Goal: Book appointment/travel/reservation

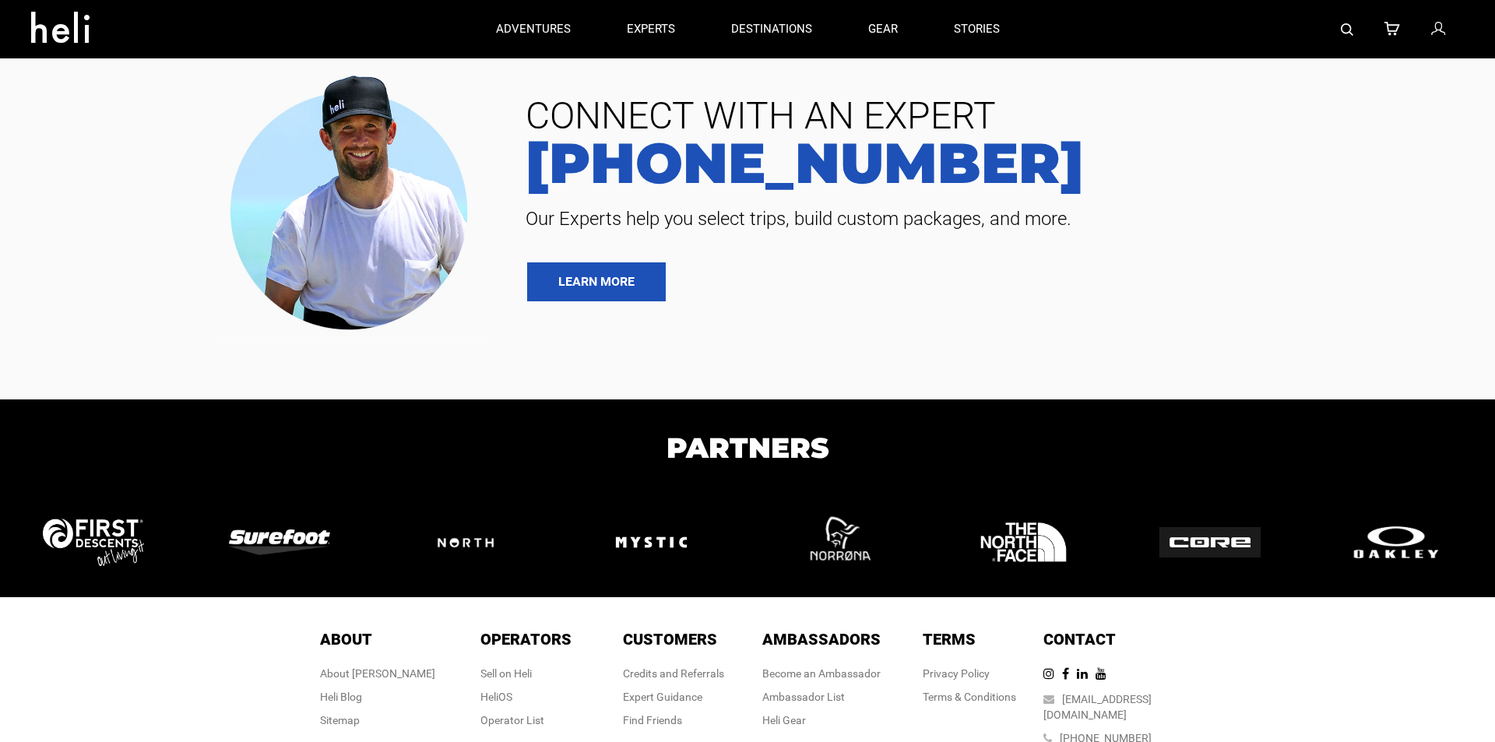
type input "Cat Skiing"
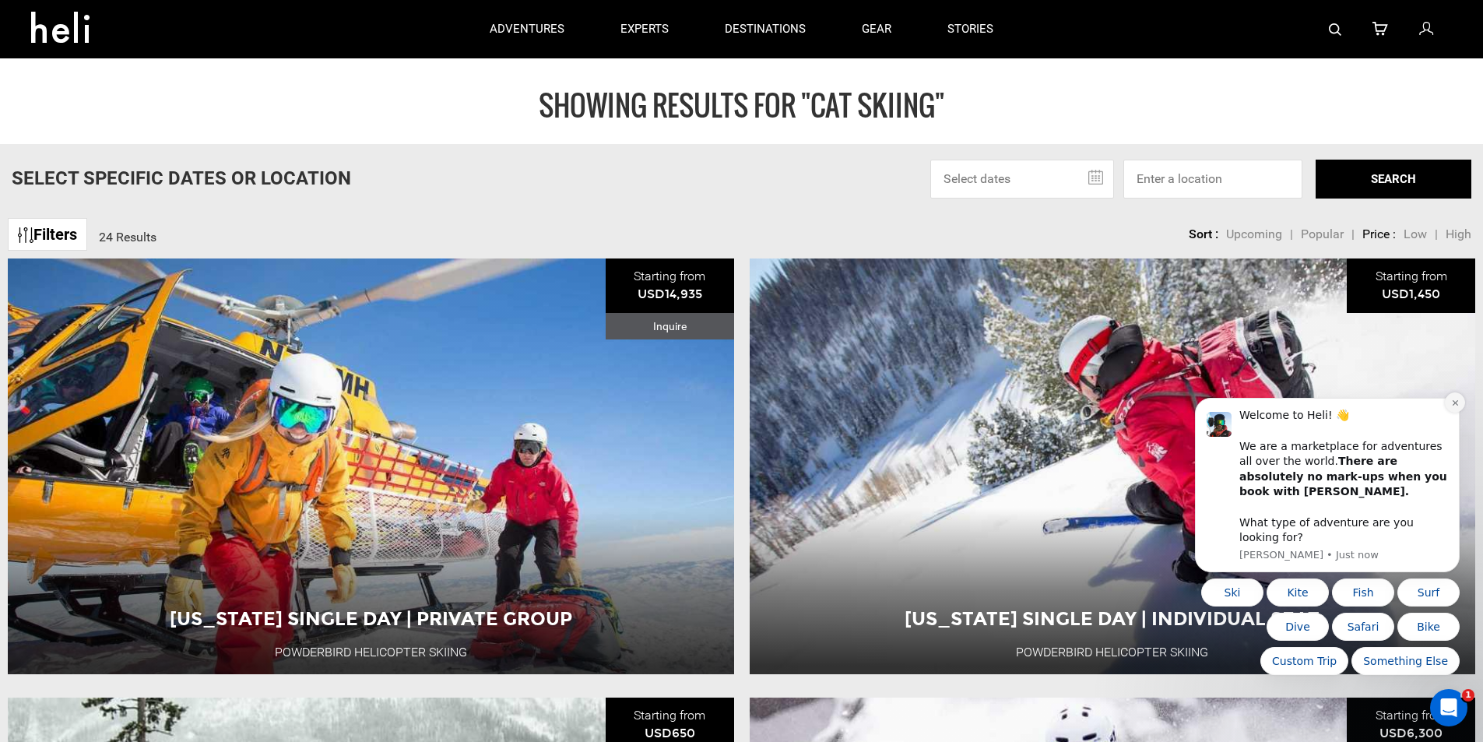
click at [1454, 407] on icon "Dismiss notification" at bounding box center [1455, 403] width 9 height 9
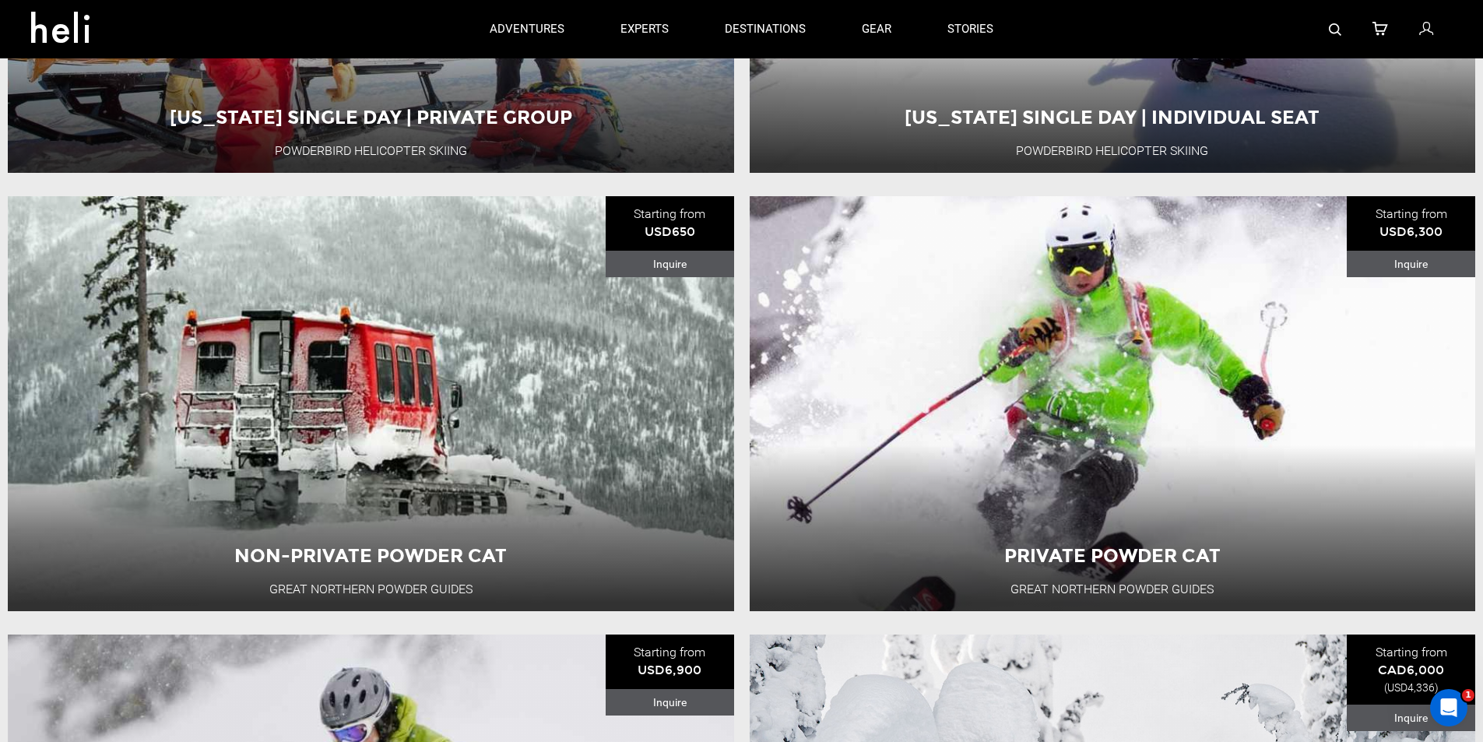
scroll to position [467, 0]
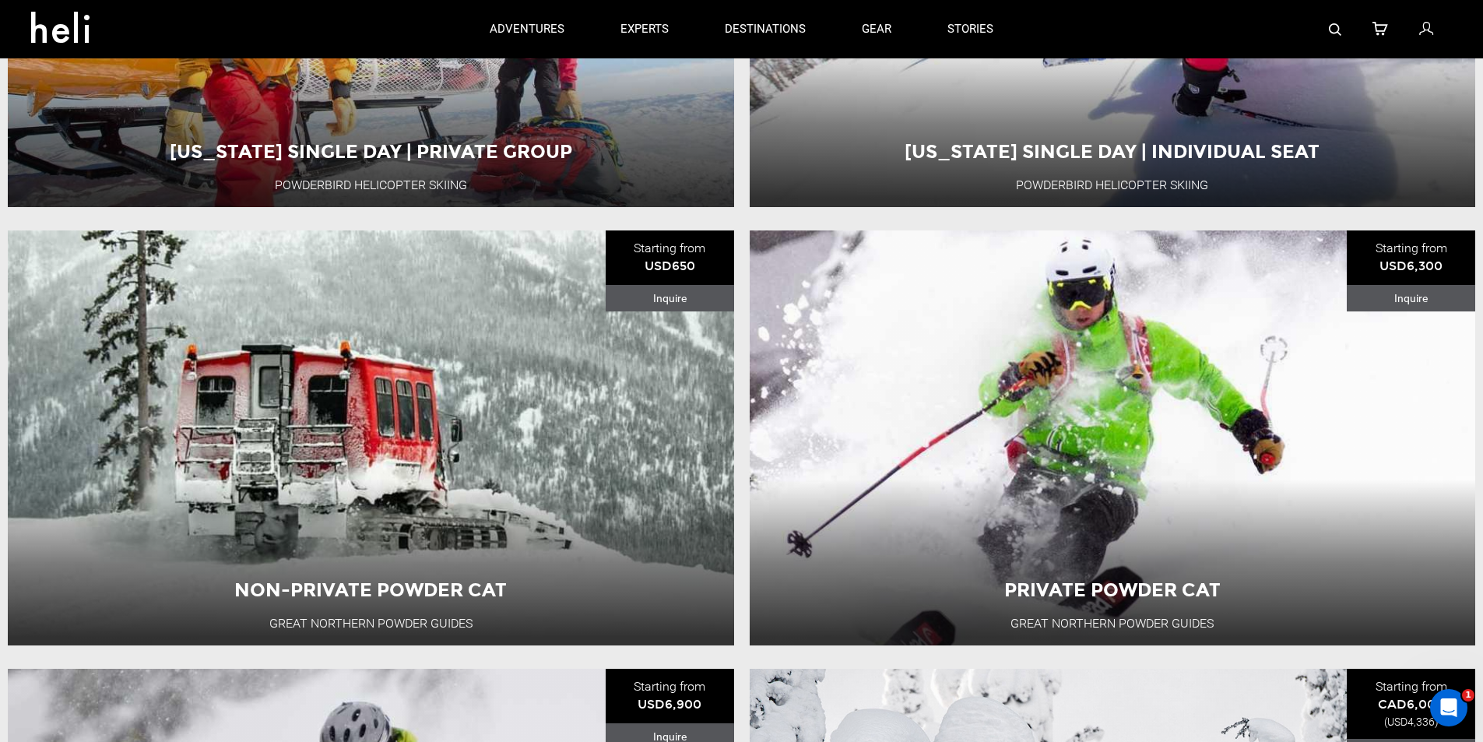
click at [474, 410] on div "Non-Private Powder Cat Great Northern Powder Guides [GEOGRAPHIC_DATA] 1 Day Adv…" at bounding box center [371, 437] width 727 height 415
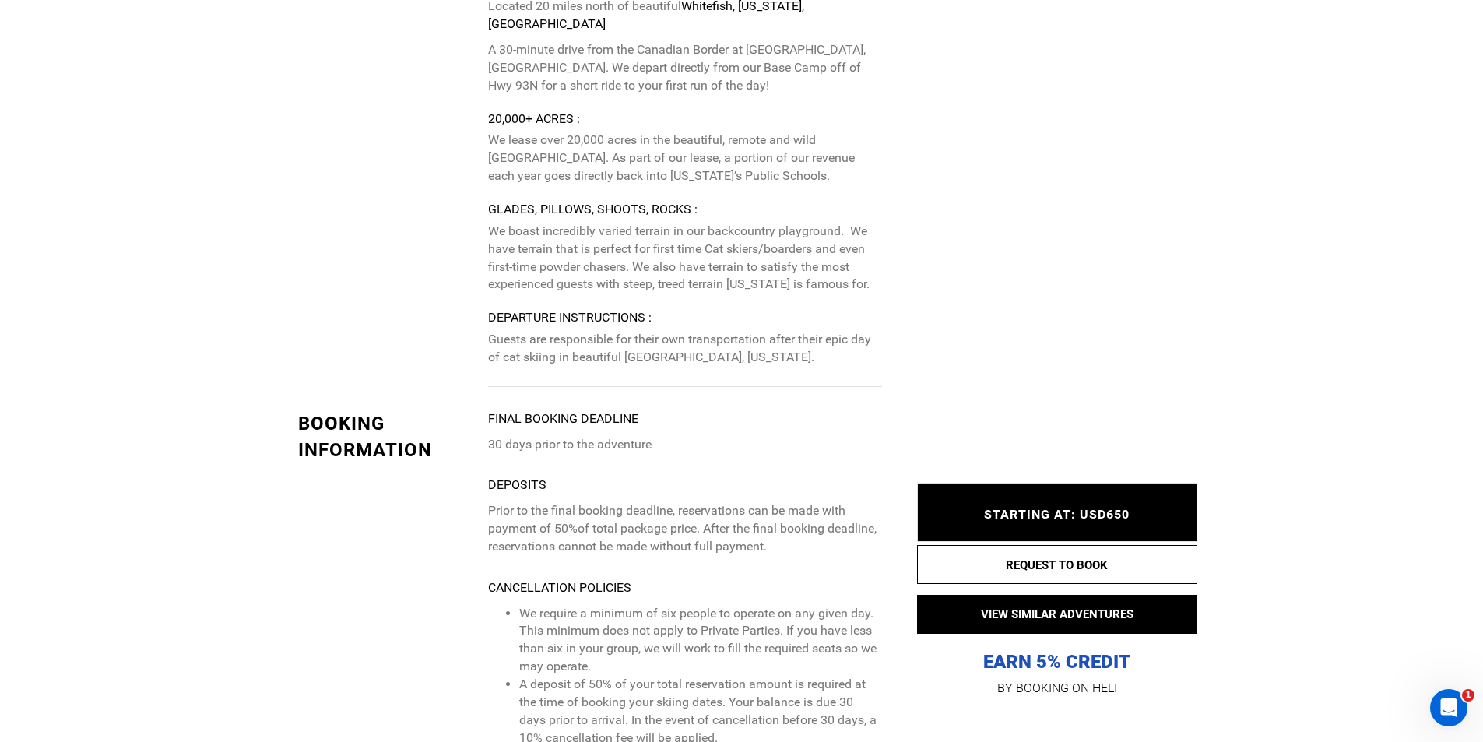
scroll to position [3270, 0]
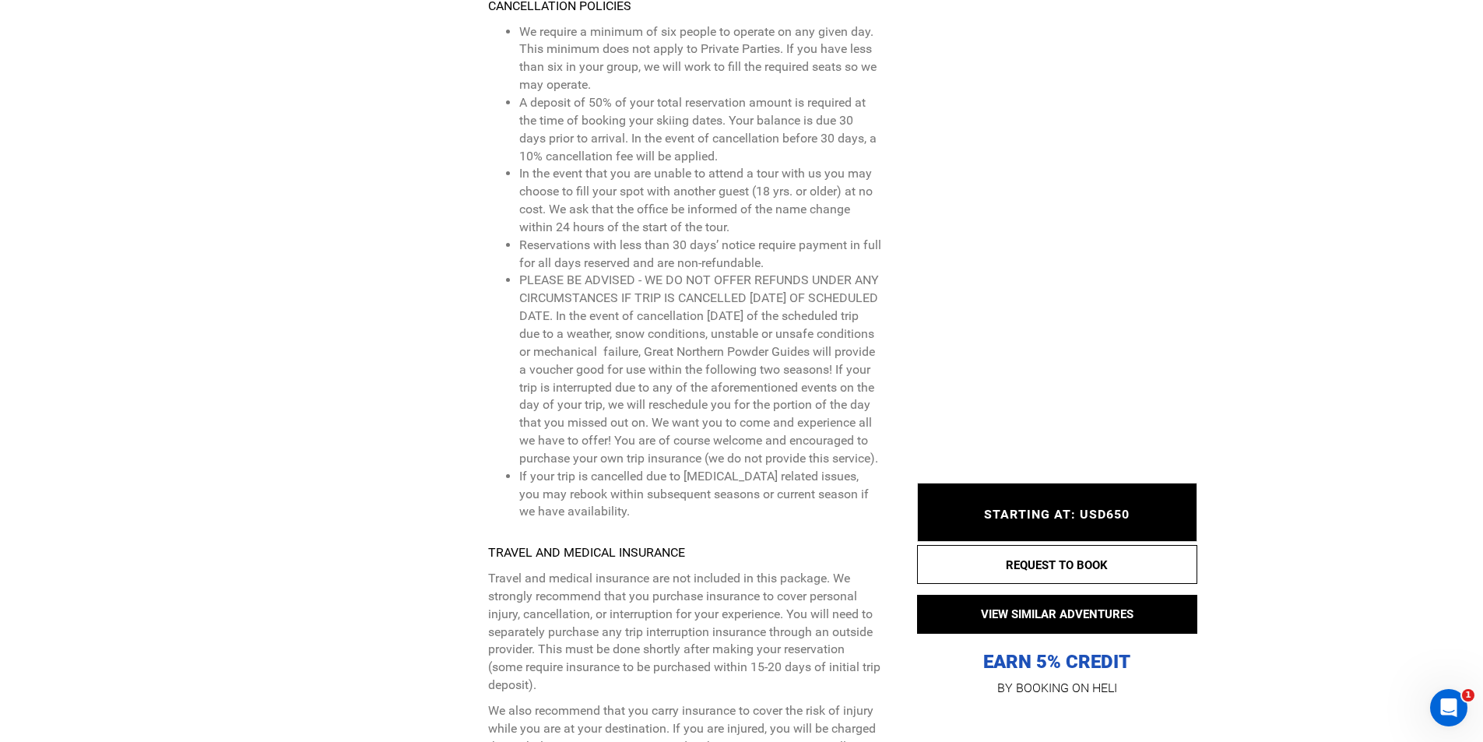
click at [986, 519] on span "STARTING AT: USD650" at bounding box center [1057, 514] width 146 height 15
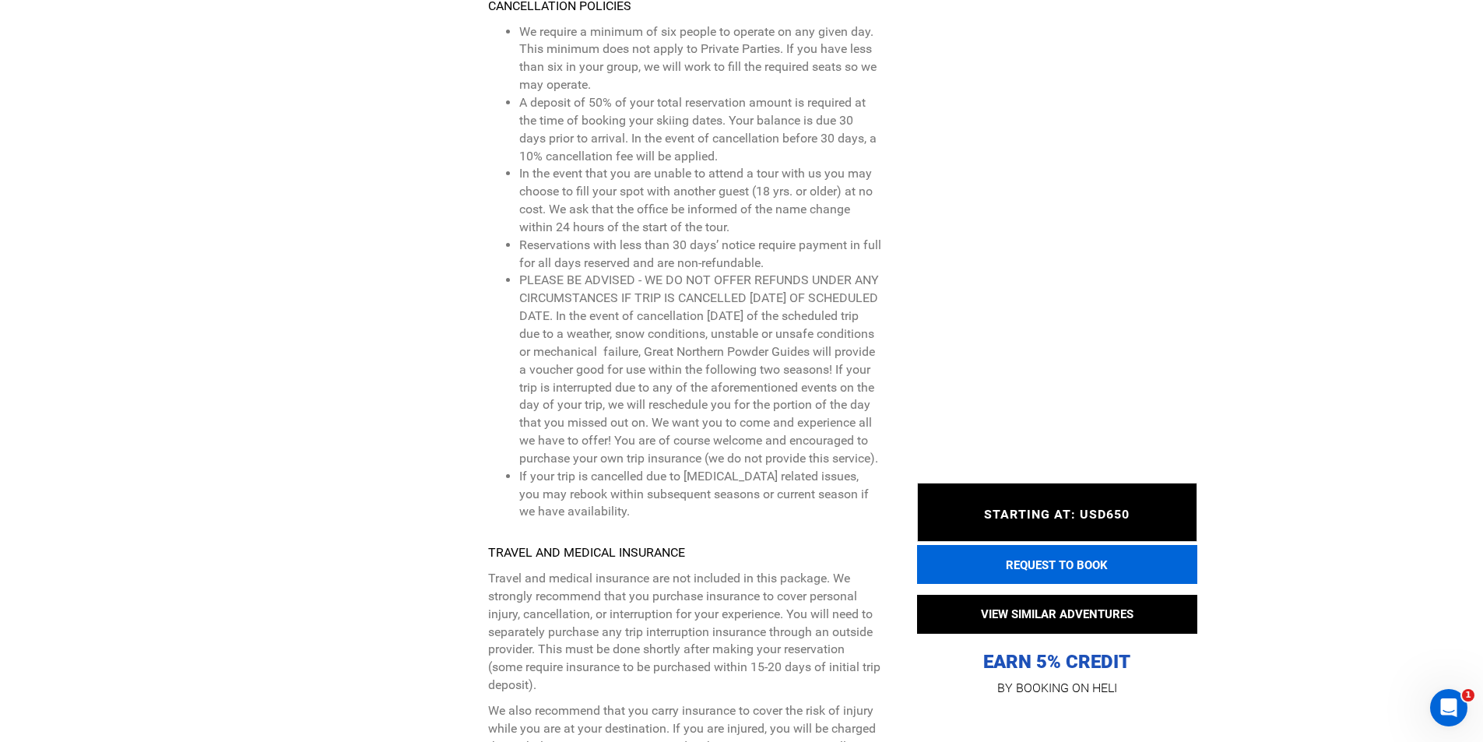
click at [995, 558] on button "REQUEST TO BOOK" at bounding box center [1057, 564] width 280 height 39
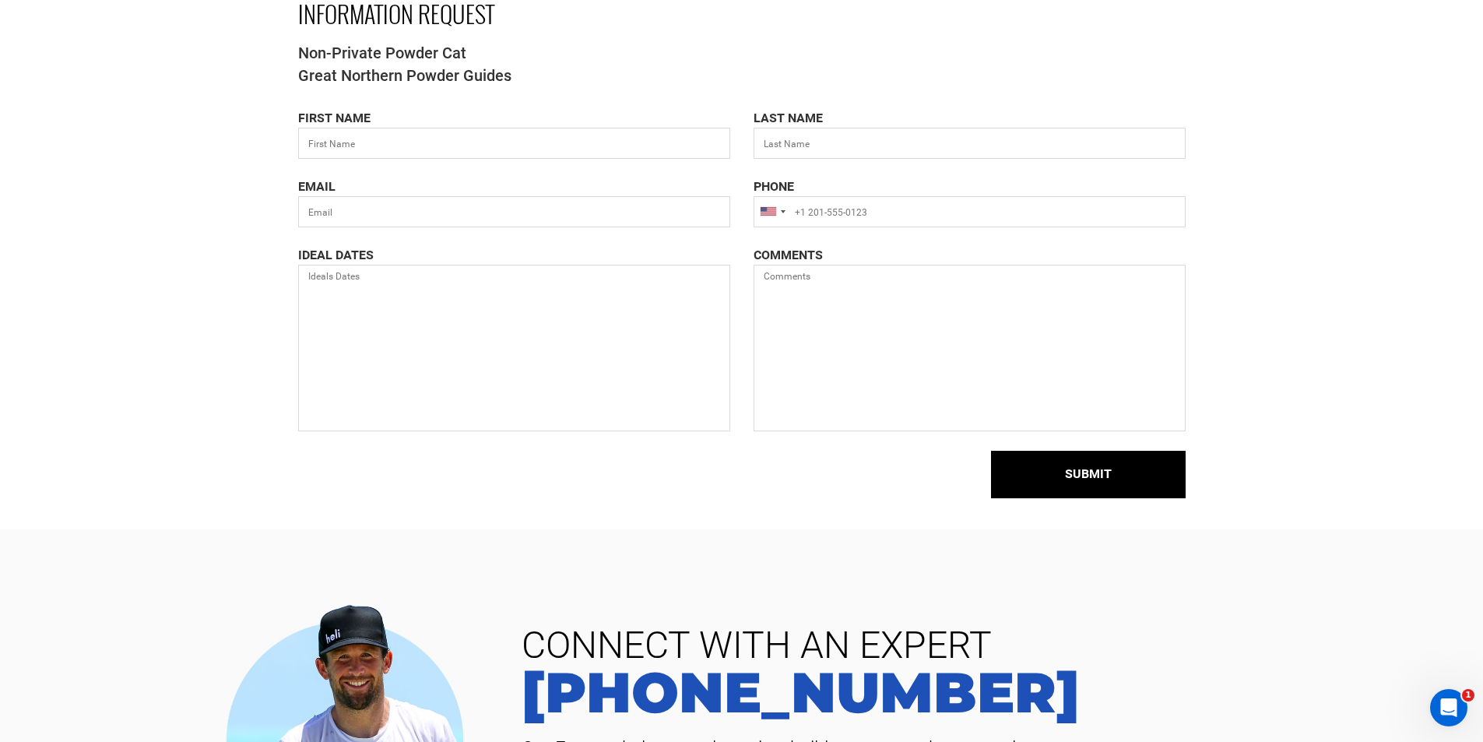
scroll to position [467, 0]
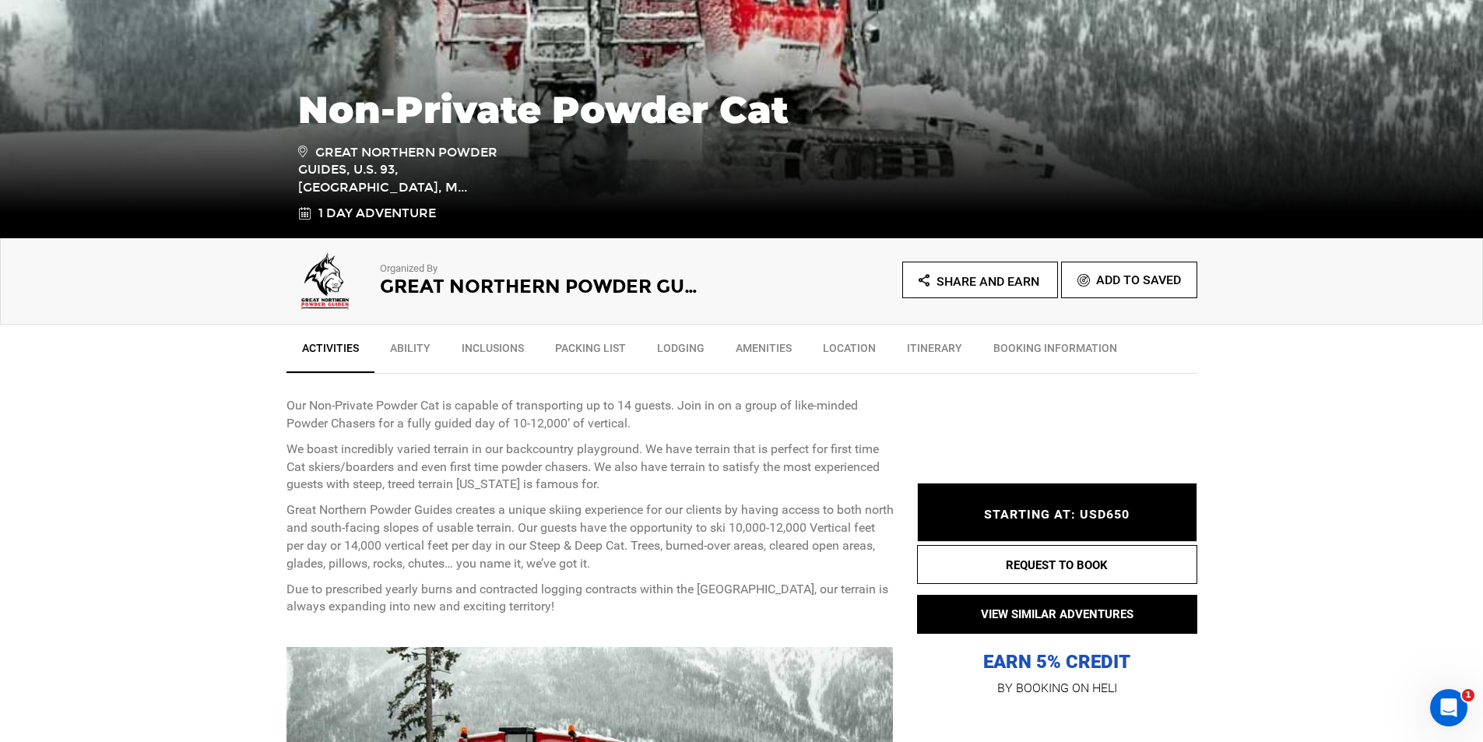
scroll to position [311, 0]
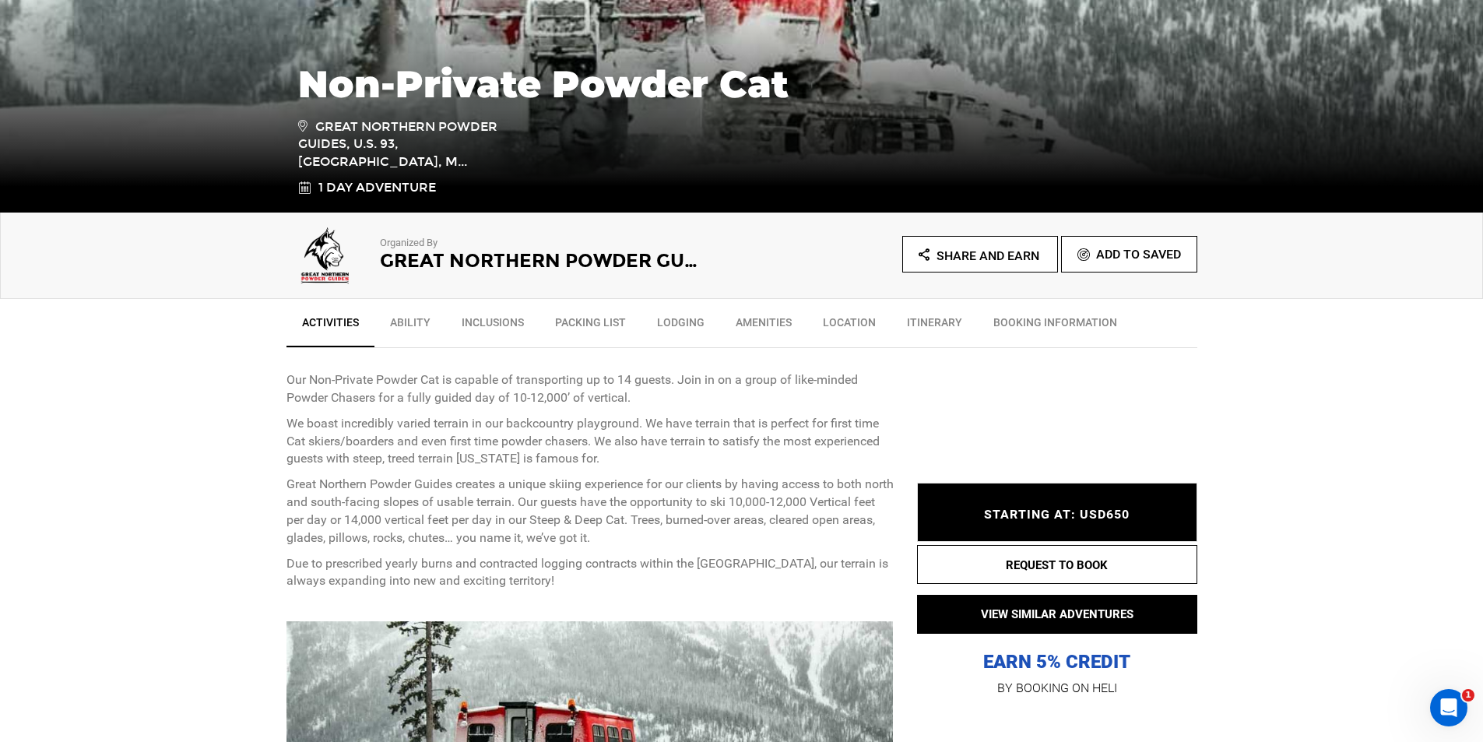
click at [412, 319] on link "Ability" at bounding box center [411, 326] width 72 height 39
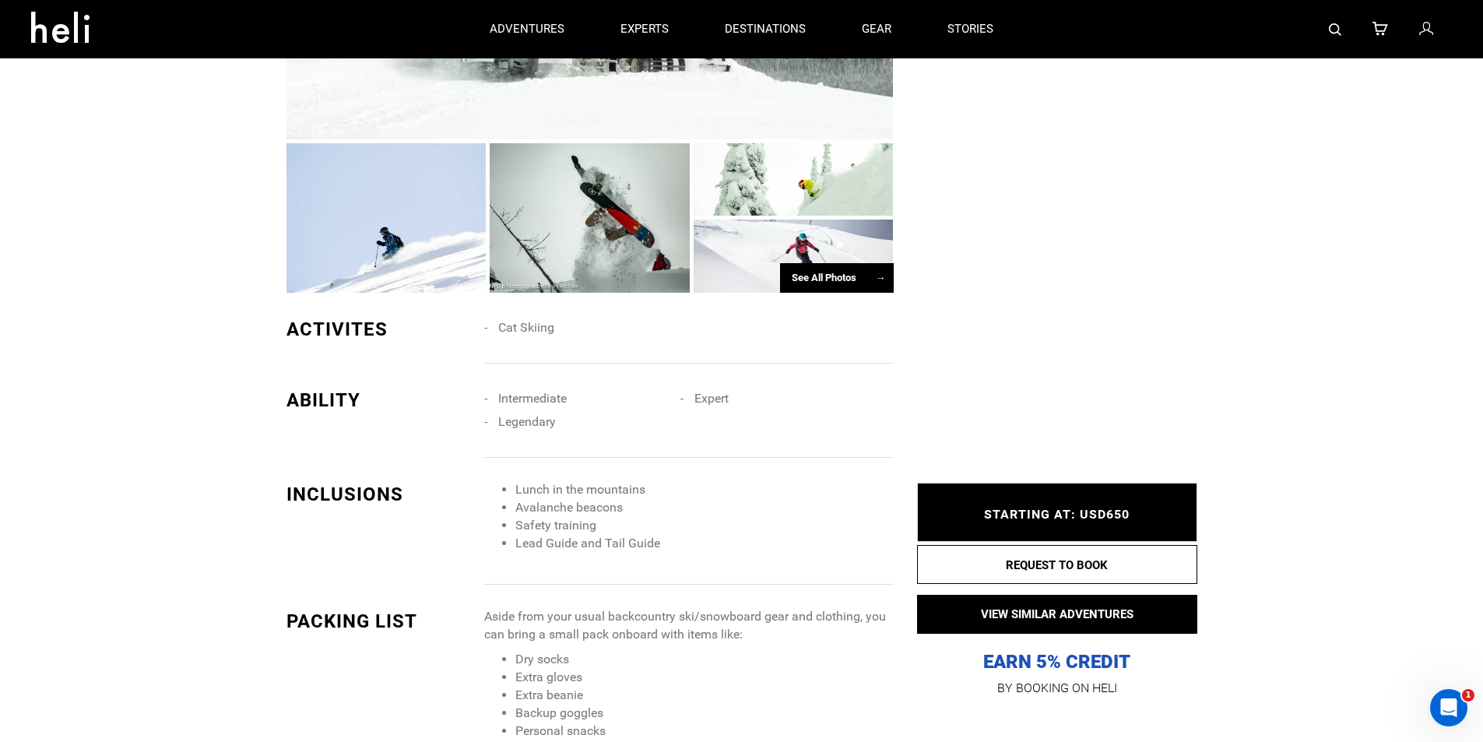
scroll to position [997, 0]
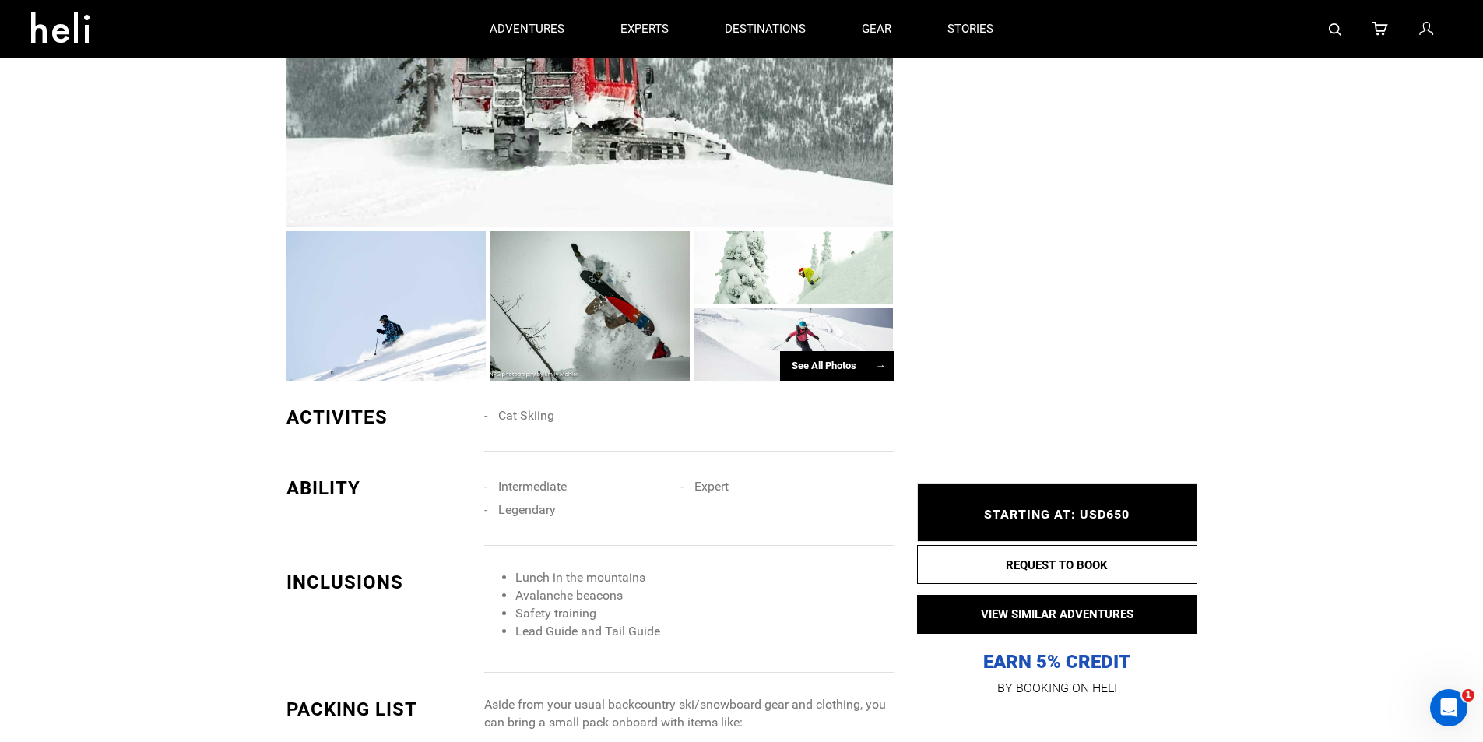
click at [822, 374] on div "See All Photos →" at bounding box center [837, 366] width 114 height 30
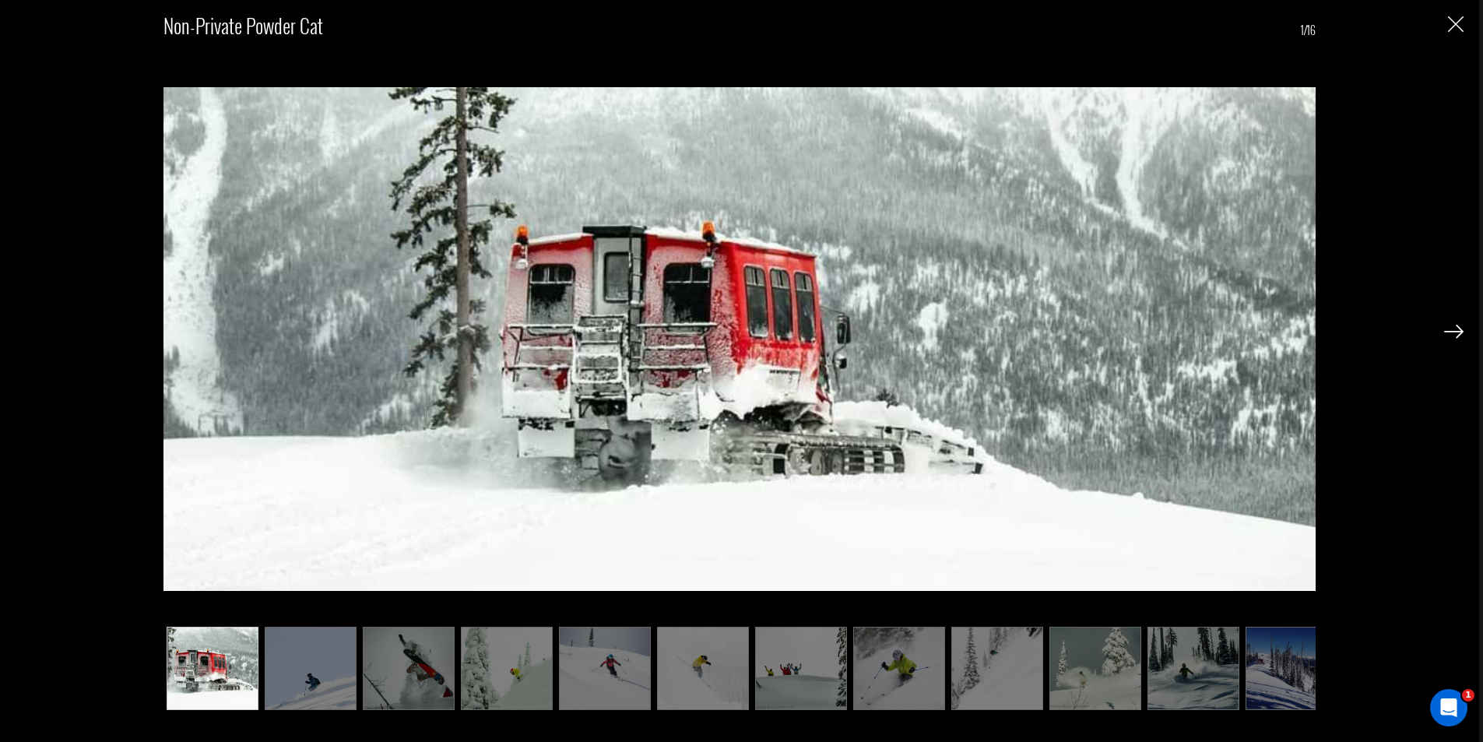
scroll to position [1465, 0]
click at [1455, 35] on div "Non-Private Powder Cat 1/16" at bounding box center [740, 352] width 1448 height 705
click at [1452, 28] on img "Close" at bounding box center [1456, 24] width 16 height 16
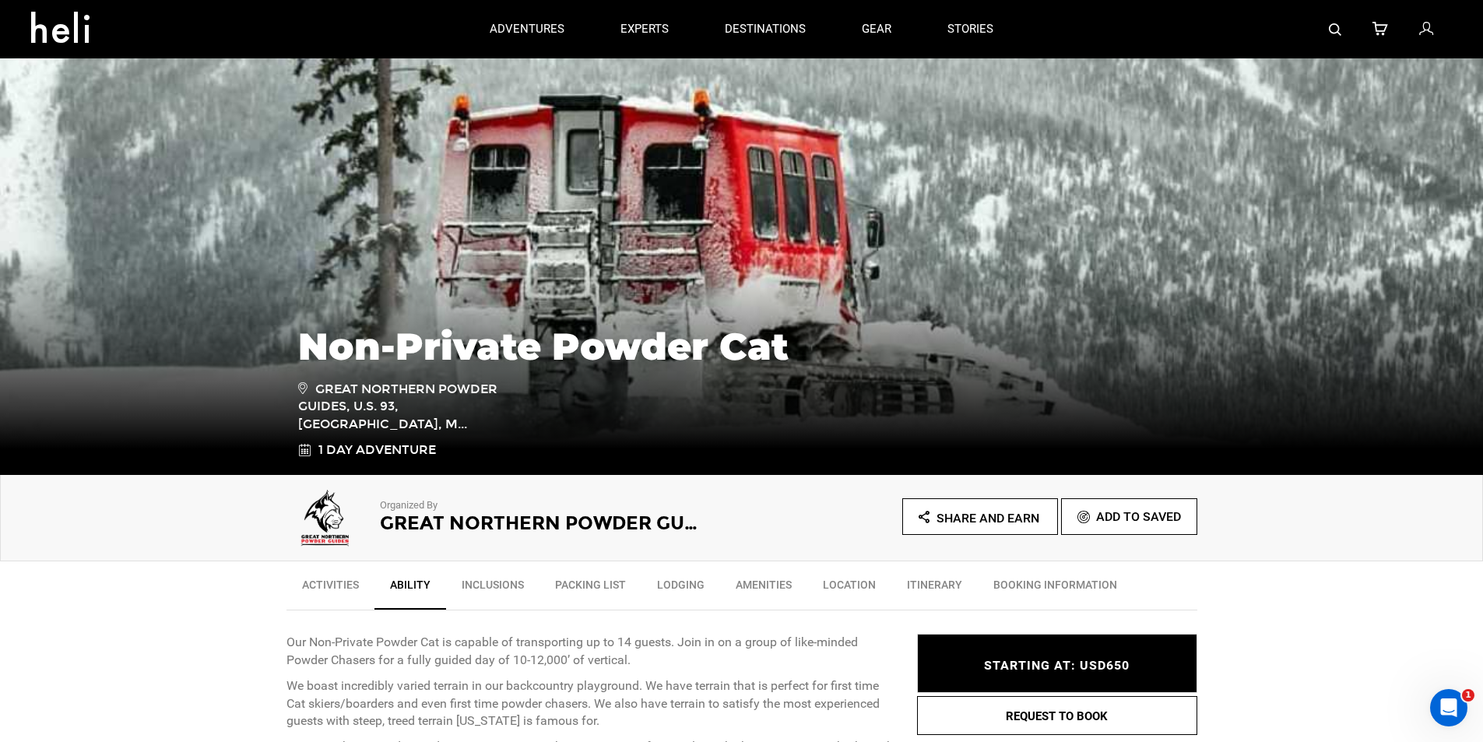
scroll to position [0, 0]
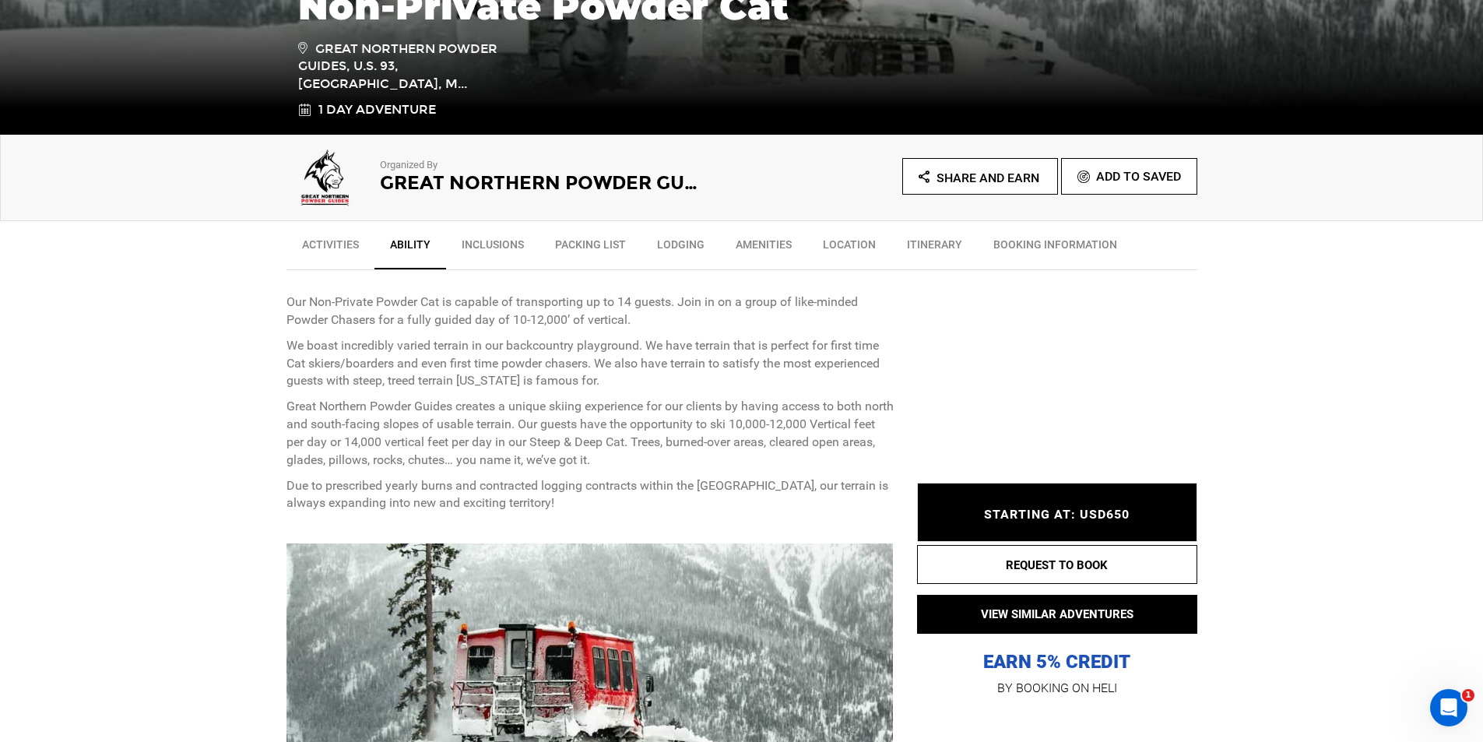
click at [502, 255] on link "Inclusions" at bounding box center [492, 248] width 93 height 39
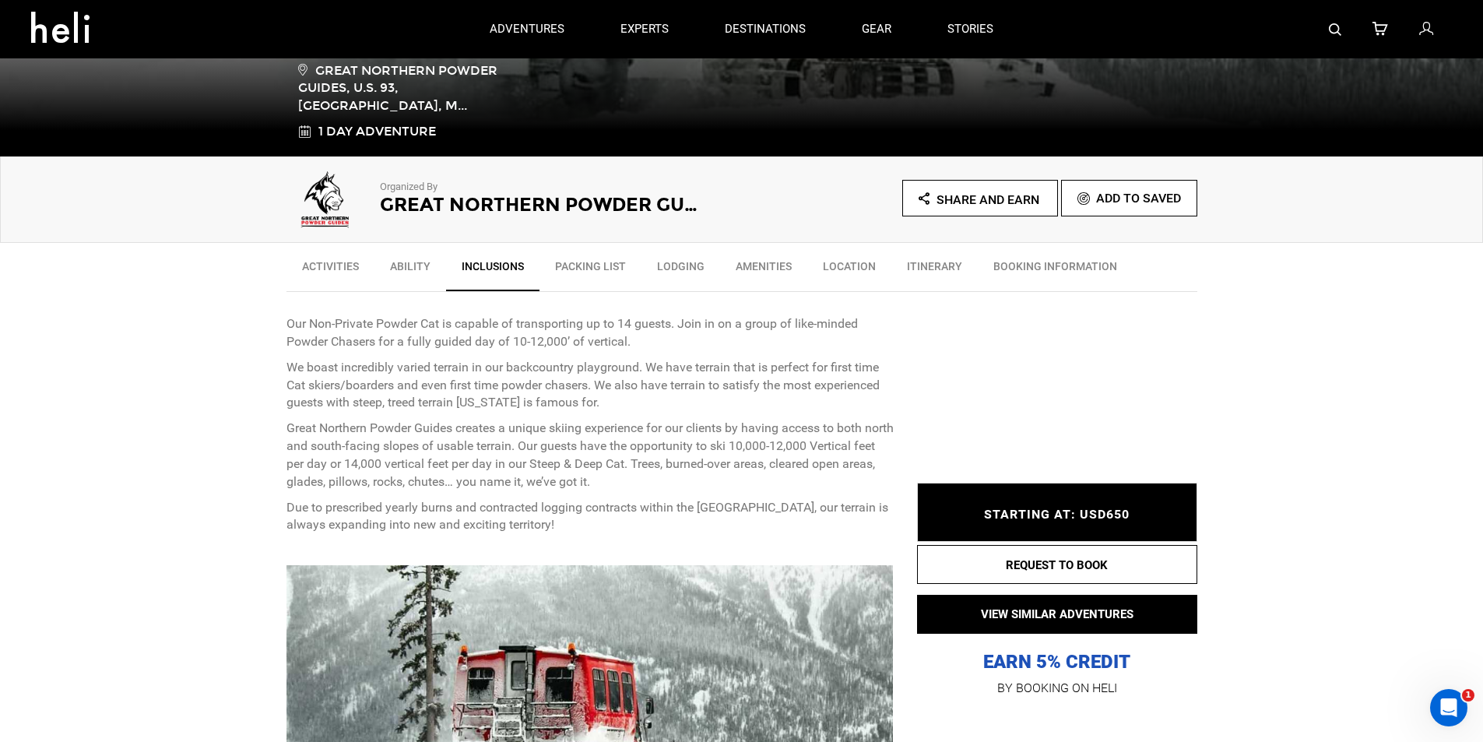
scroll to position [313, 0]
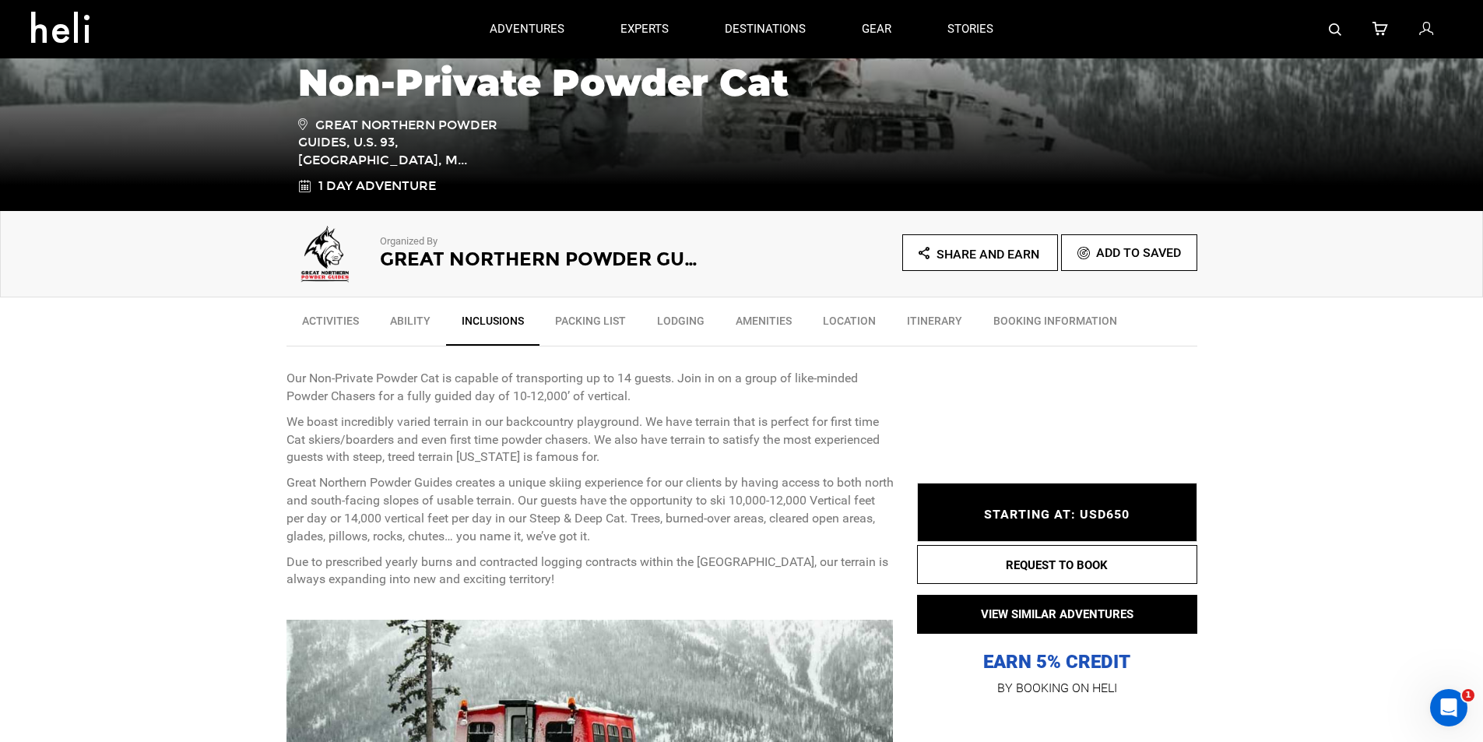
click at [698, 327] on link "Lodging" at bounding box center [681, 324] width 79 height 39
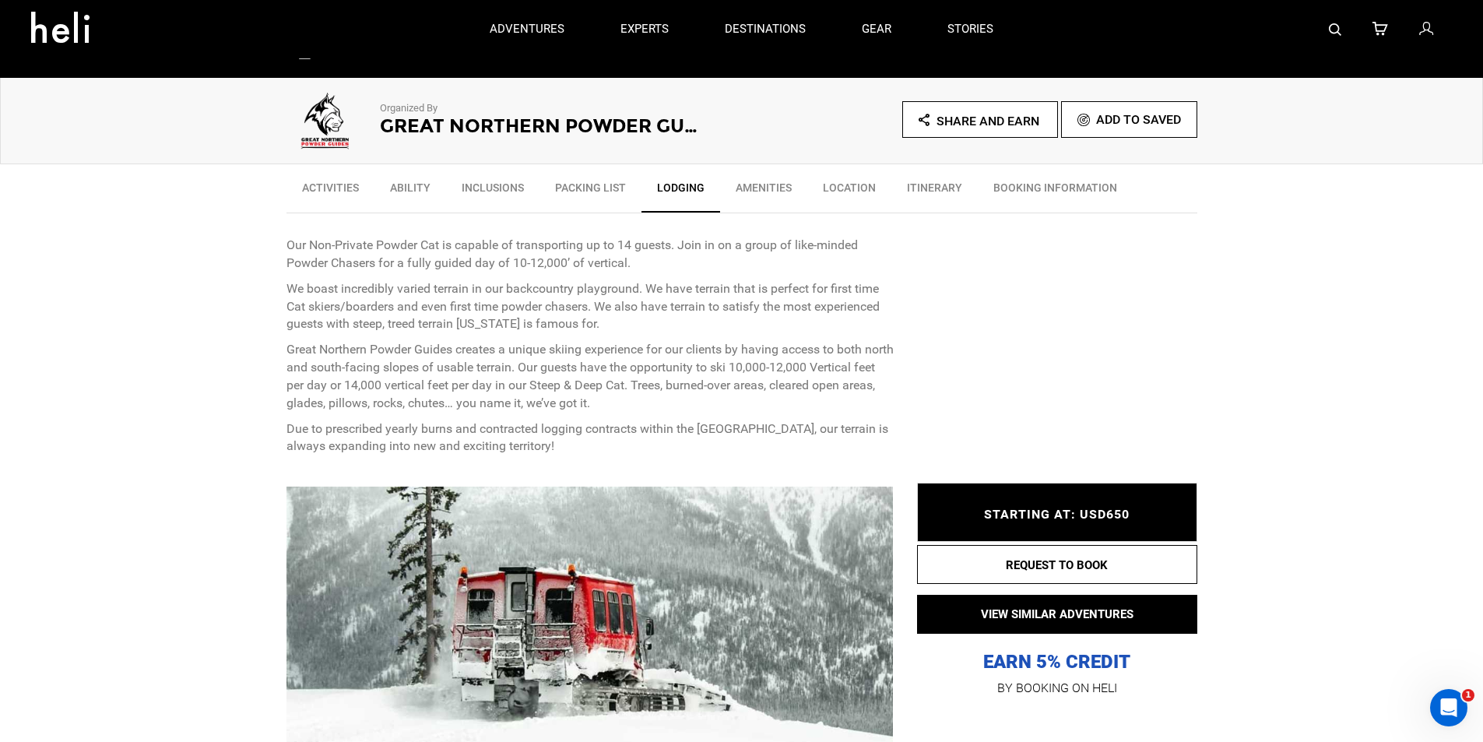
click at [561, 183] on link "Packing List" at bounding box center [591, 191] width 102 height 39
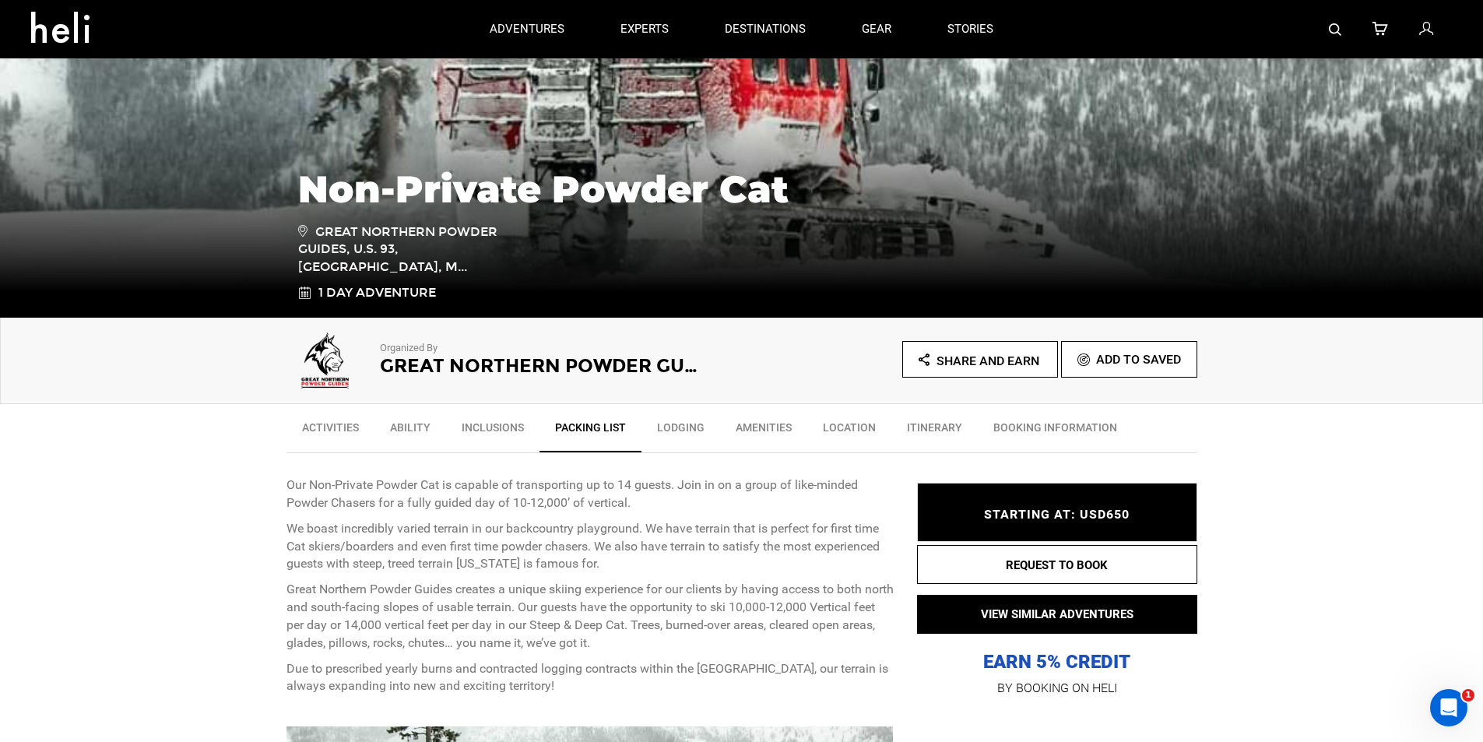
click at [470, 417] on link "Inclusions" at bounding box center [492, 431] width 93 height 39
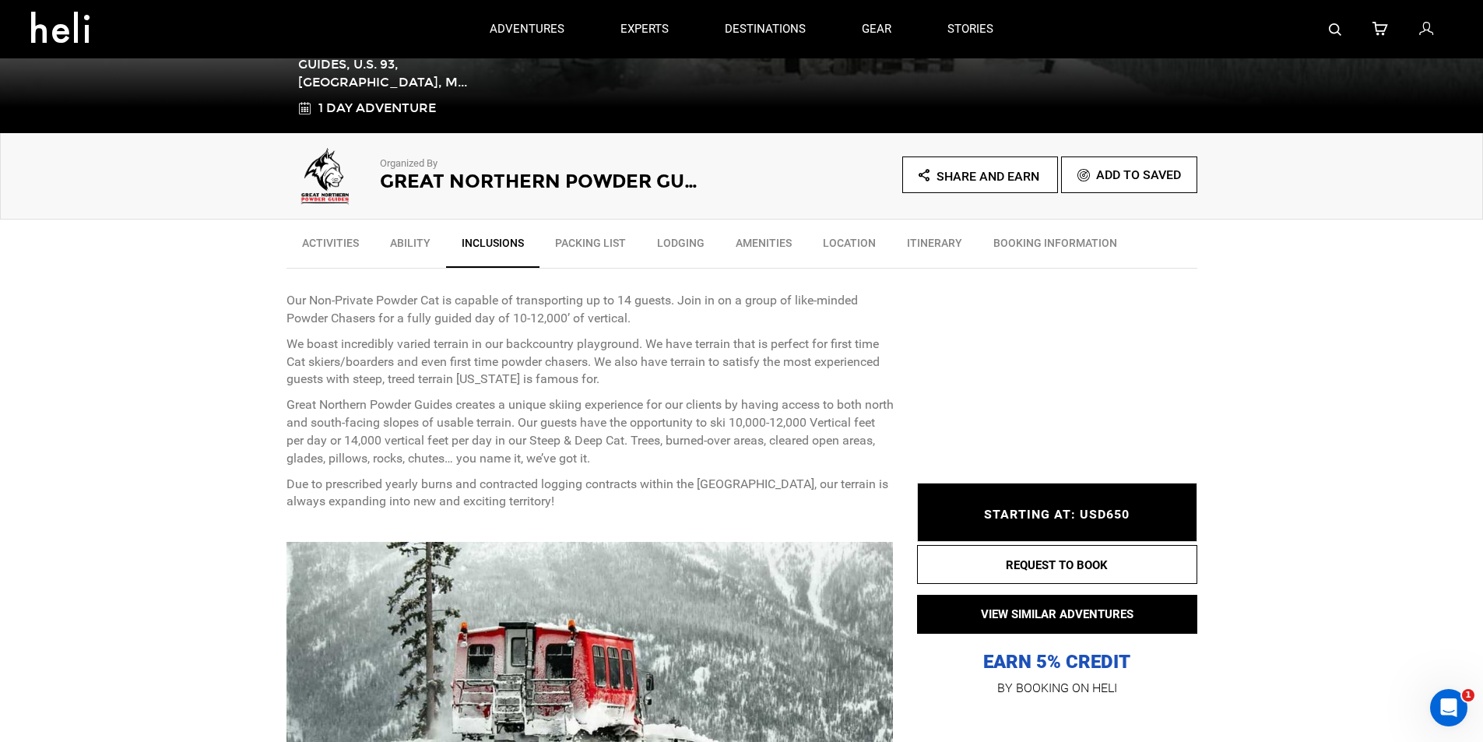
click at [434, 252] on link "Ability" at bounding box center [411, 246] width 72 height 39
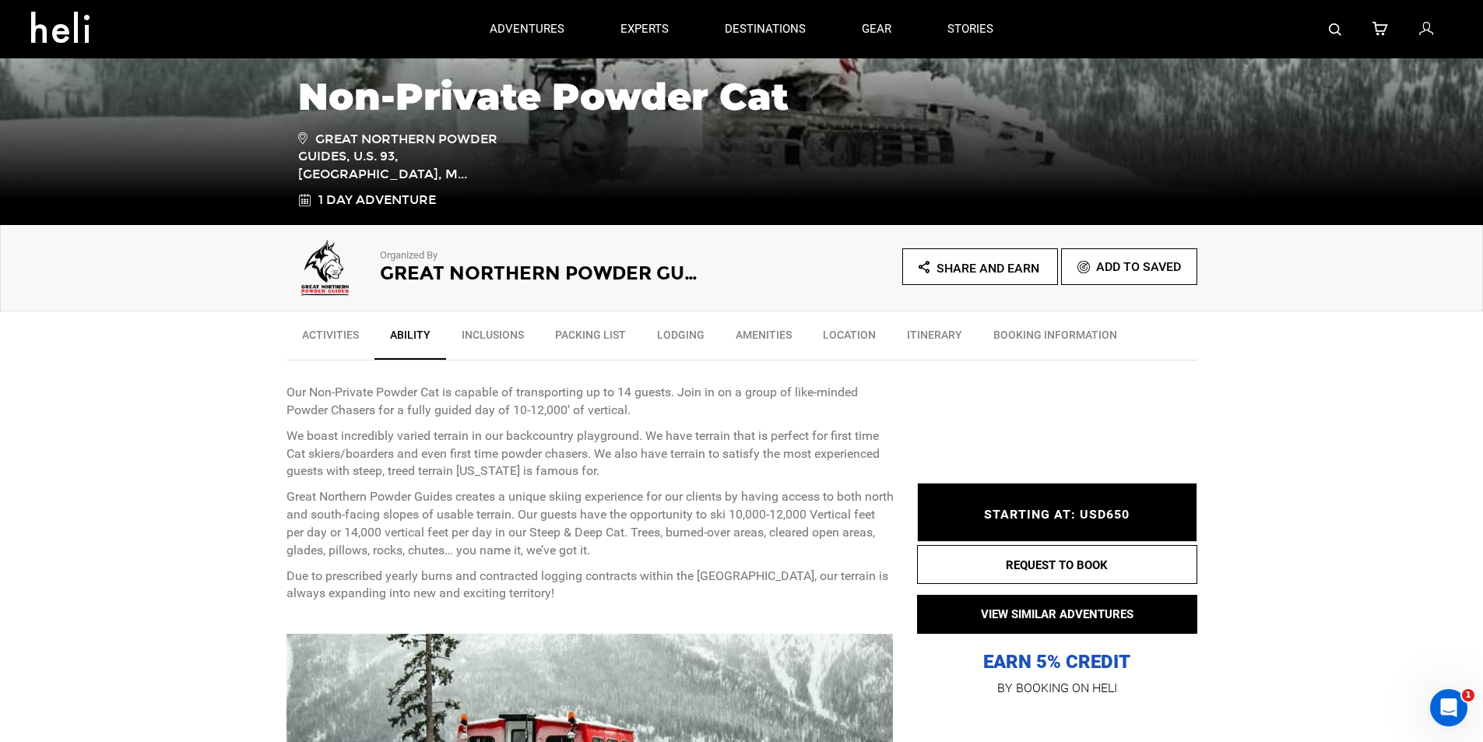
scroll to position [297, 0]
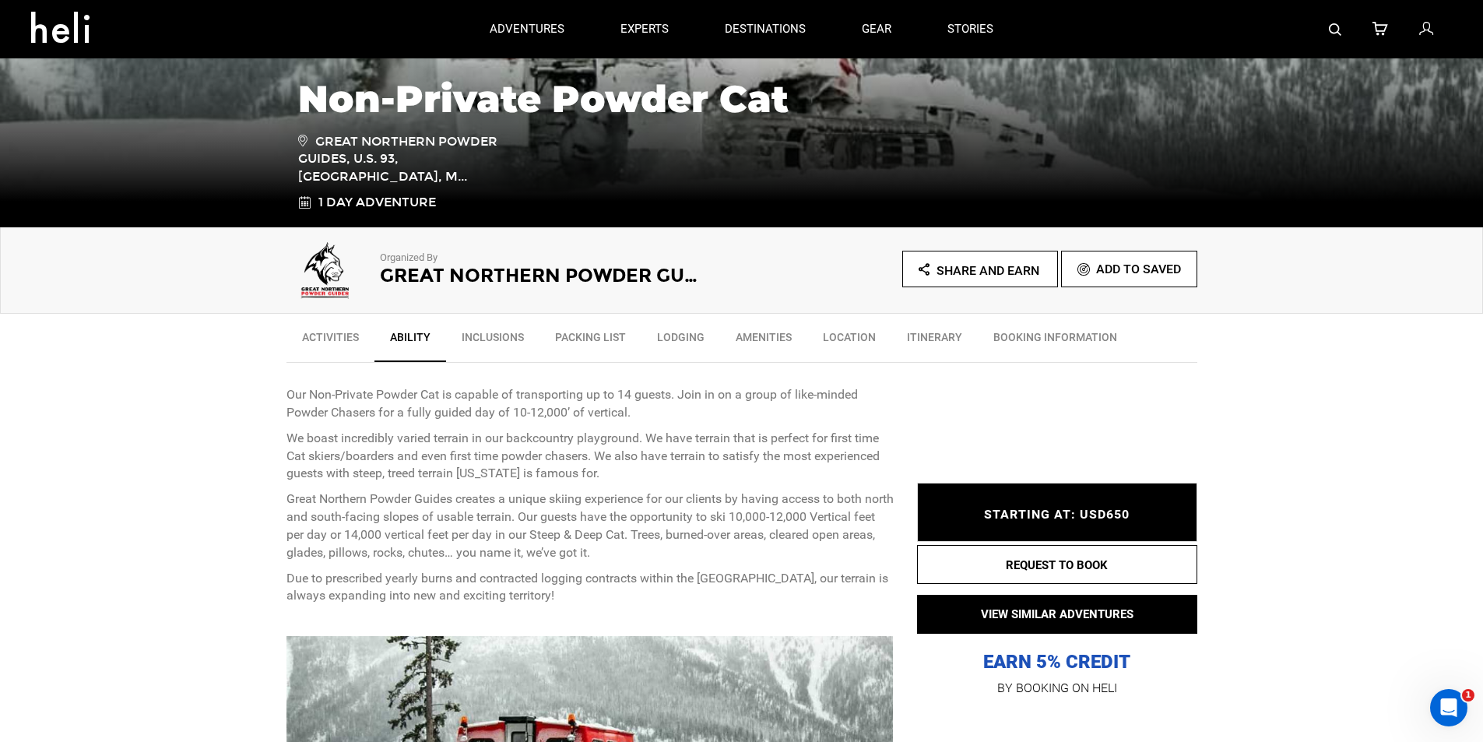
click at [338, 341] on link "Activities" at bounding box center [331, 341] width 88 height 39
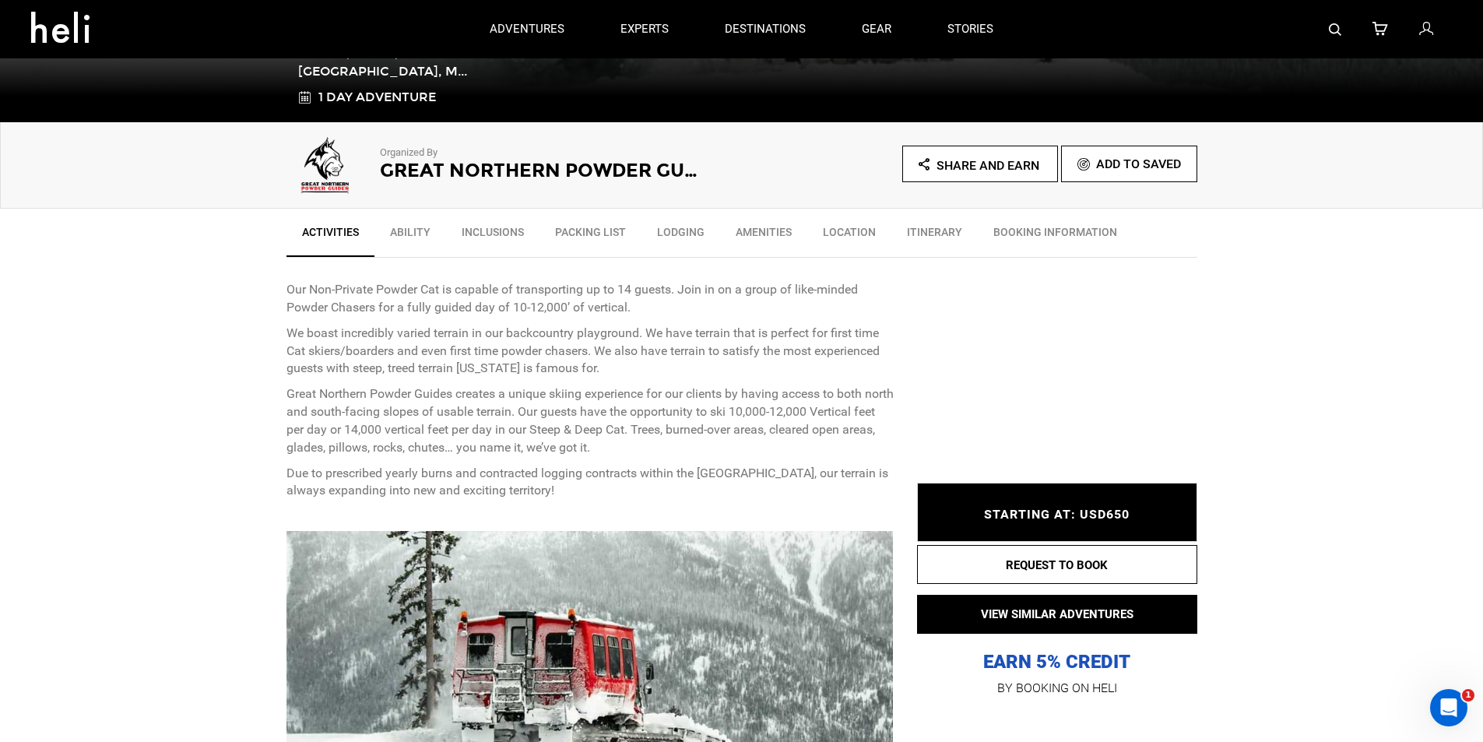
scroll to position [382, 0]
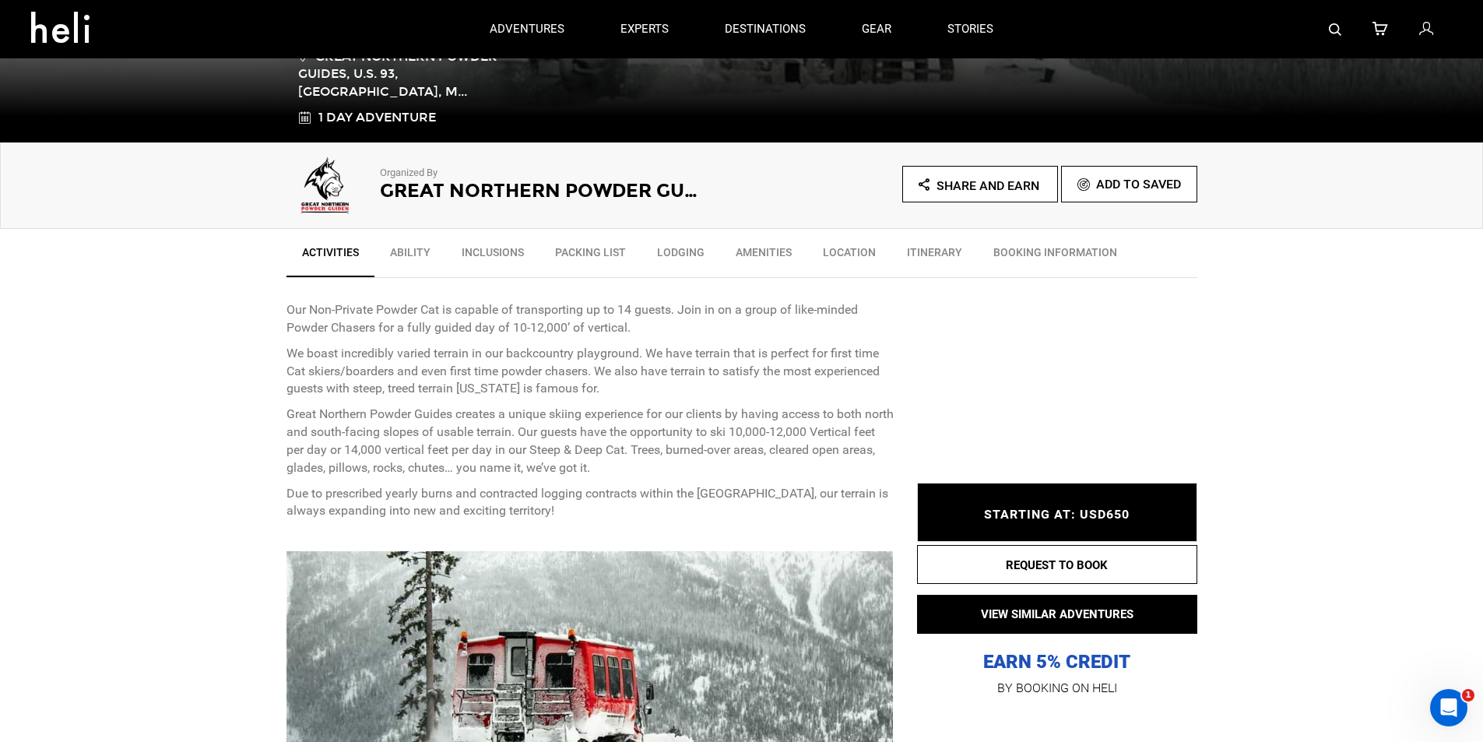
click at [657, 247] on link "Lodging" at bounding box center [681, 256] width 79 height 39
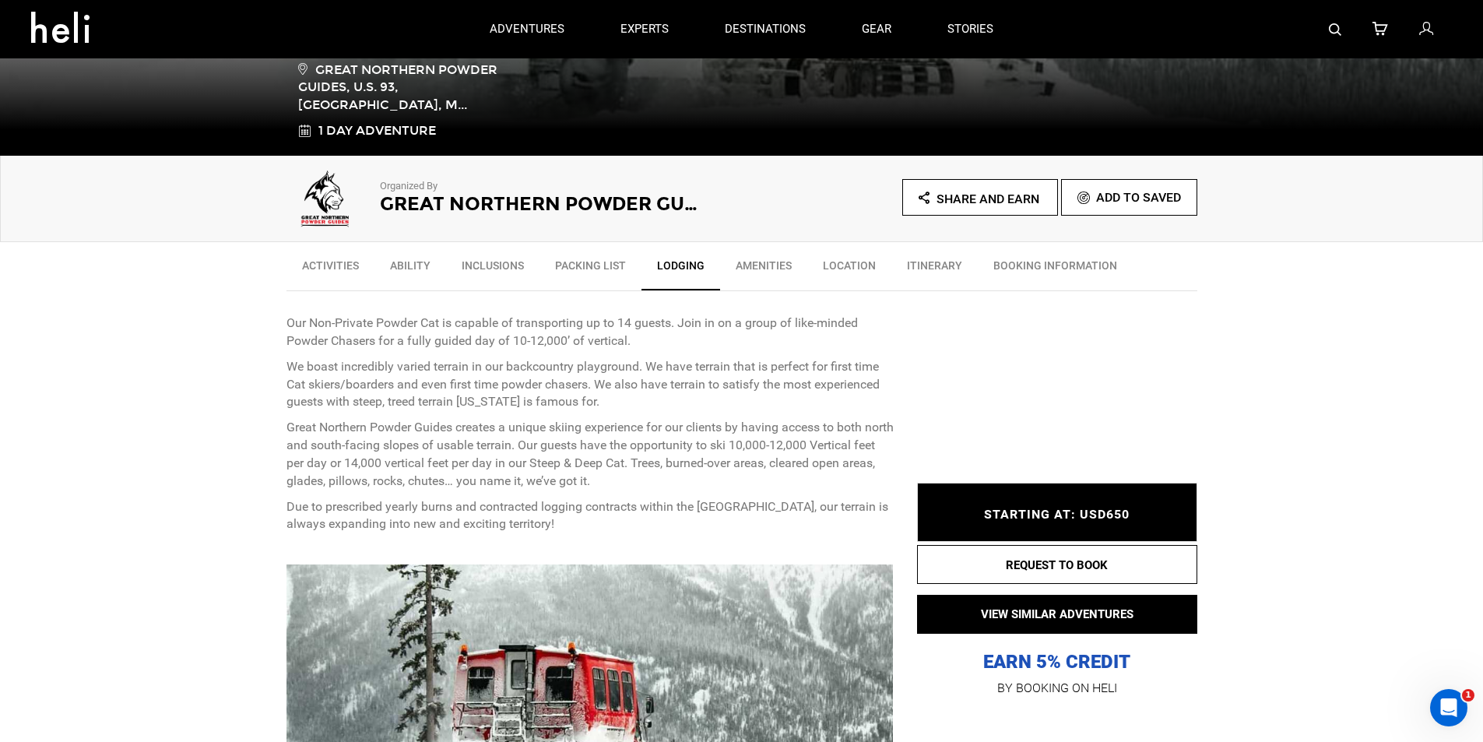
click at [769, 272] on link "Amenities" at bounding box center [763, 269] width 87 height 39
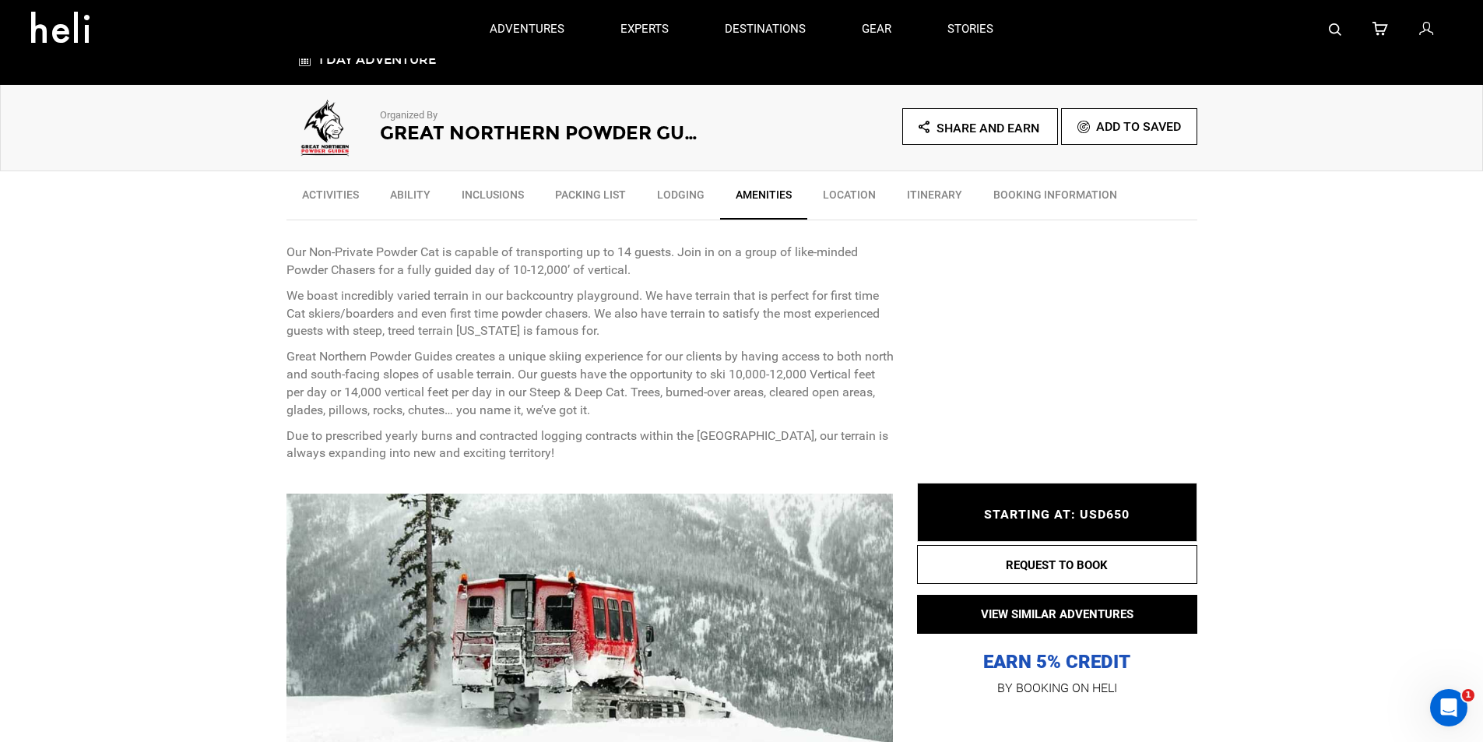
click at [421, 190] on link "Ability" at bounding box center [411, 198] width 72 height 39
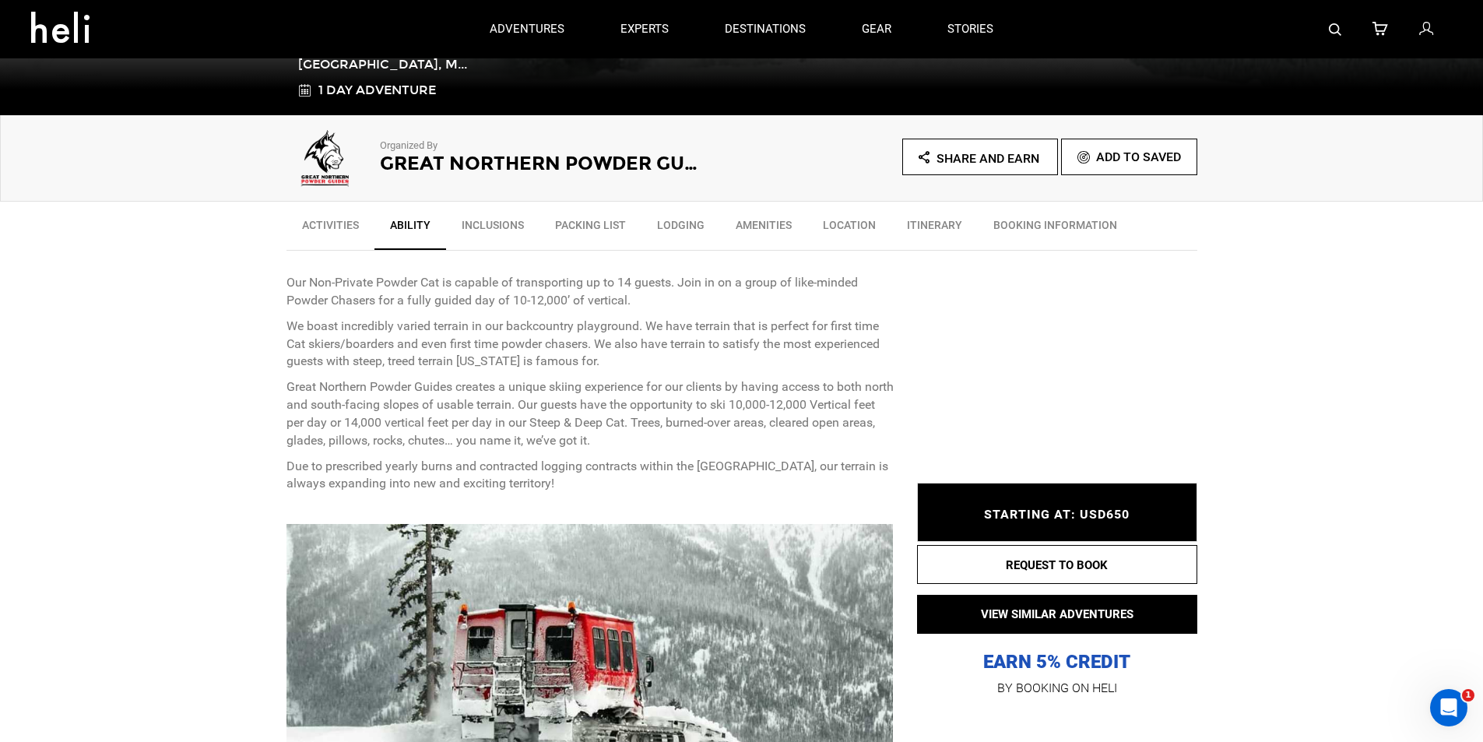
scroll to position [376, 0]
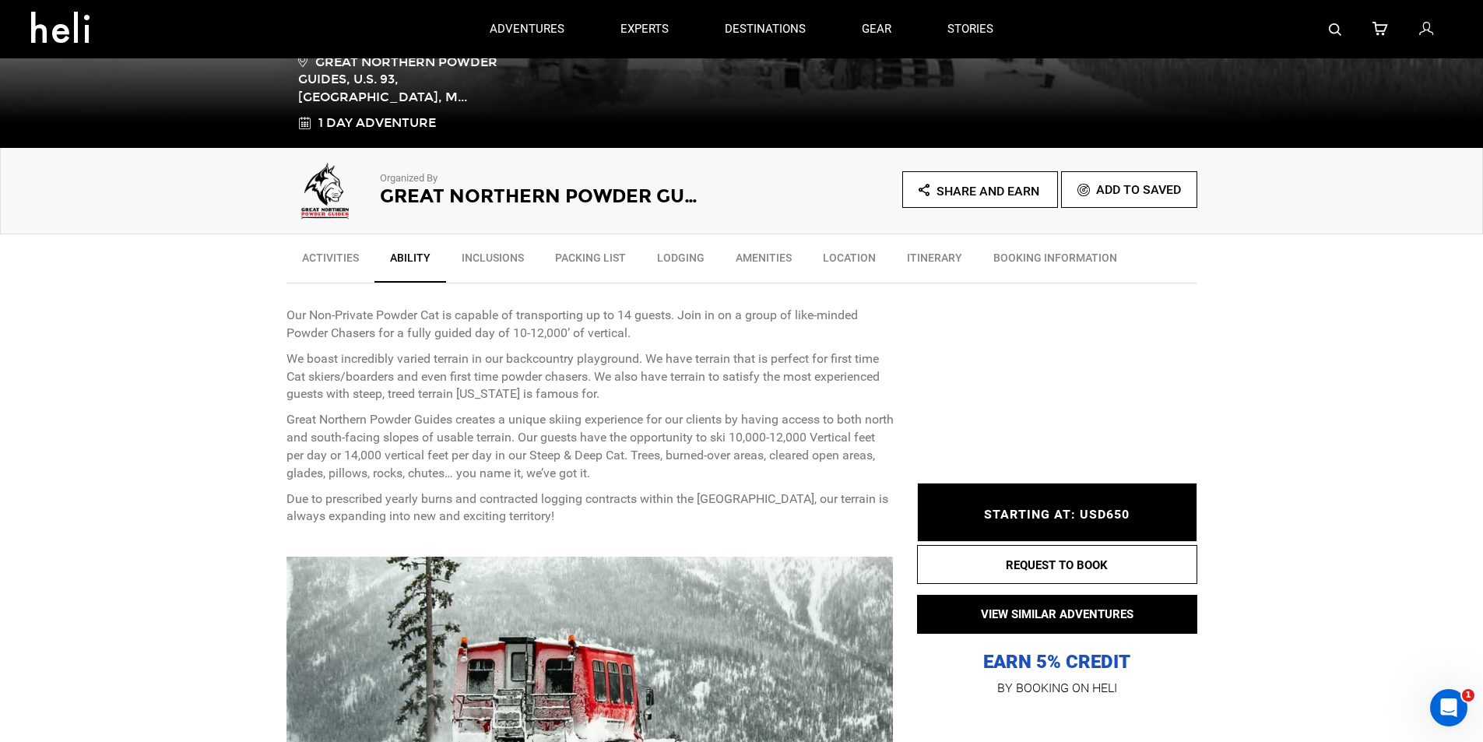
click at [930, 265] on link "Itinerary" at bounding box center [935, 261] width 86 height 39
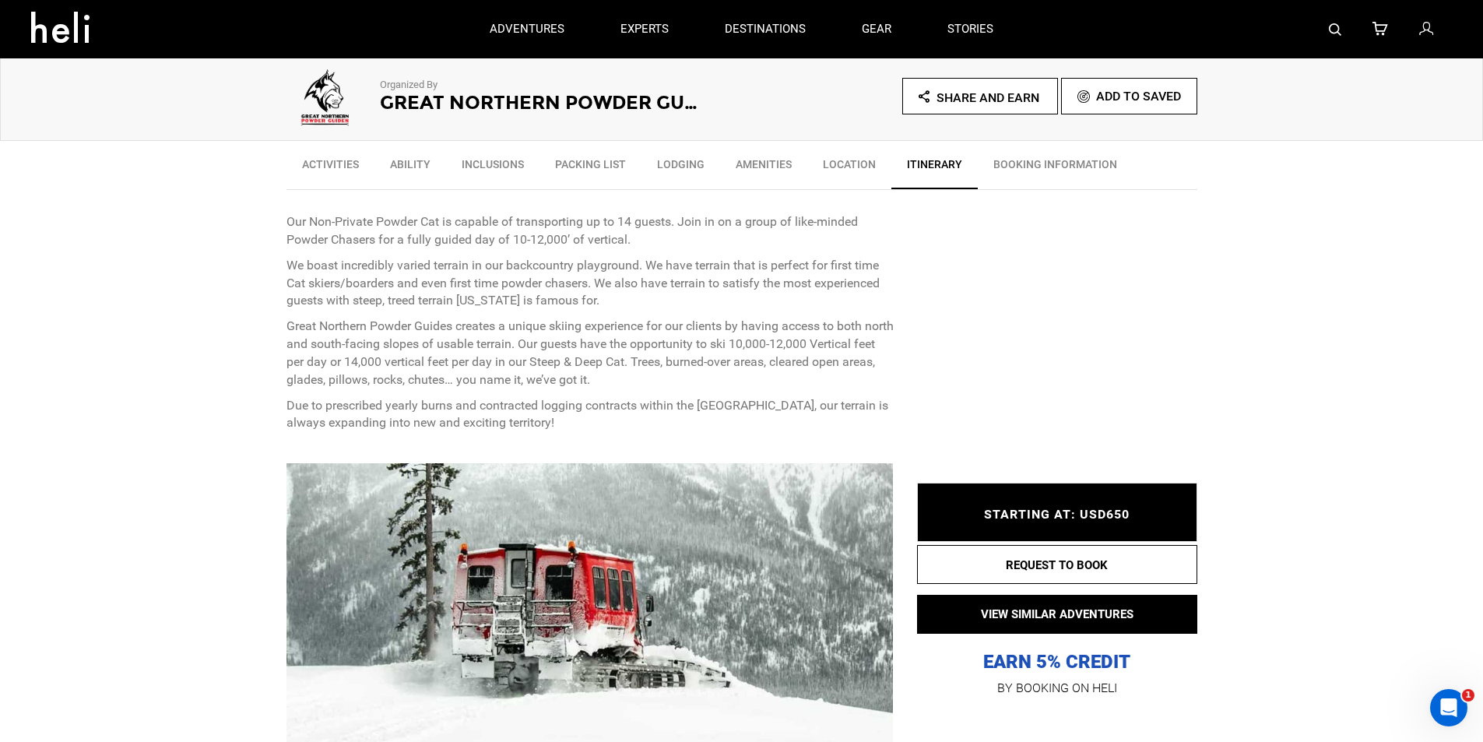
scroll to position [165, 0]
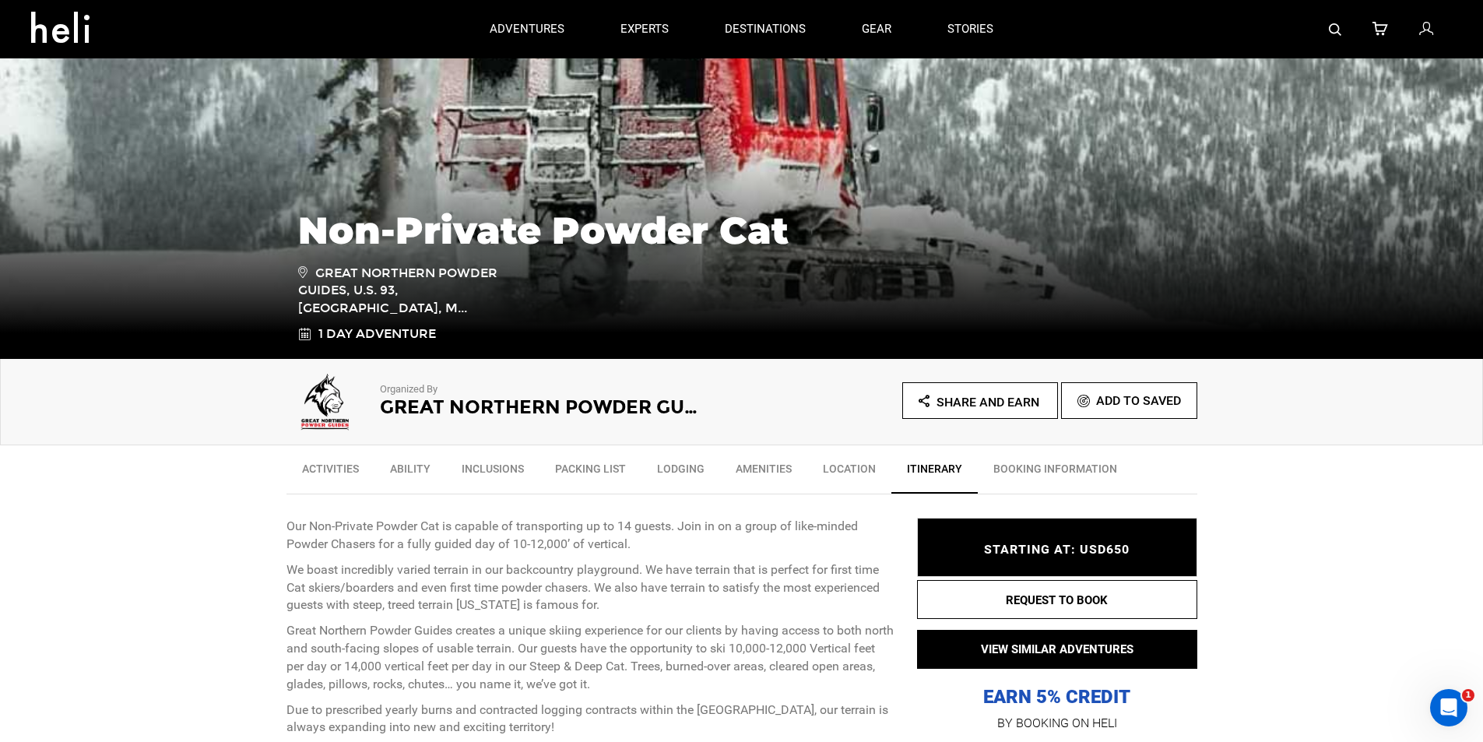
click at [679, 467] on link "Lodging" at bounding box center [681, 472] width 79 height 39
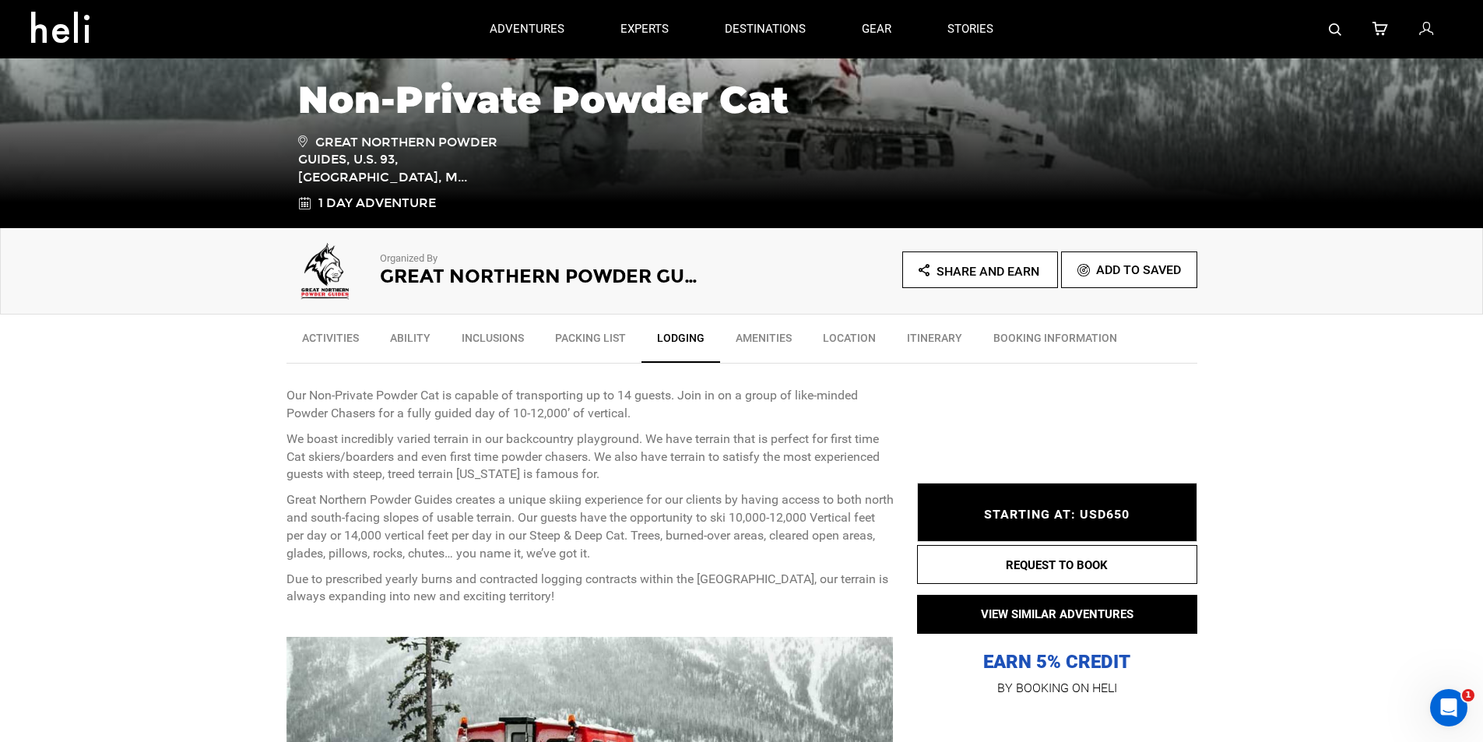
click at [754, 345] on link "Amenities" at bounding box center [763, 341] width 87 height 39
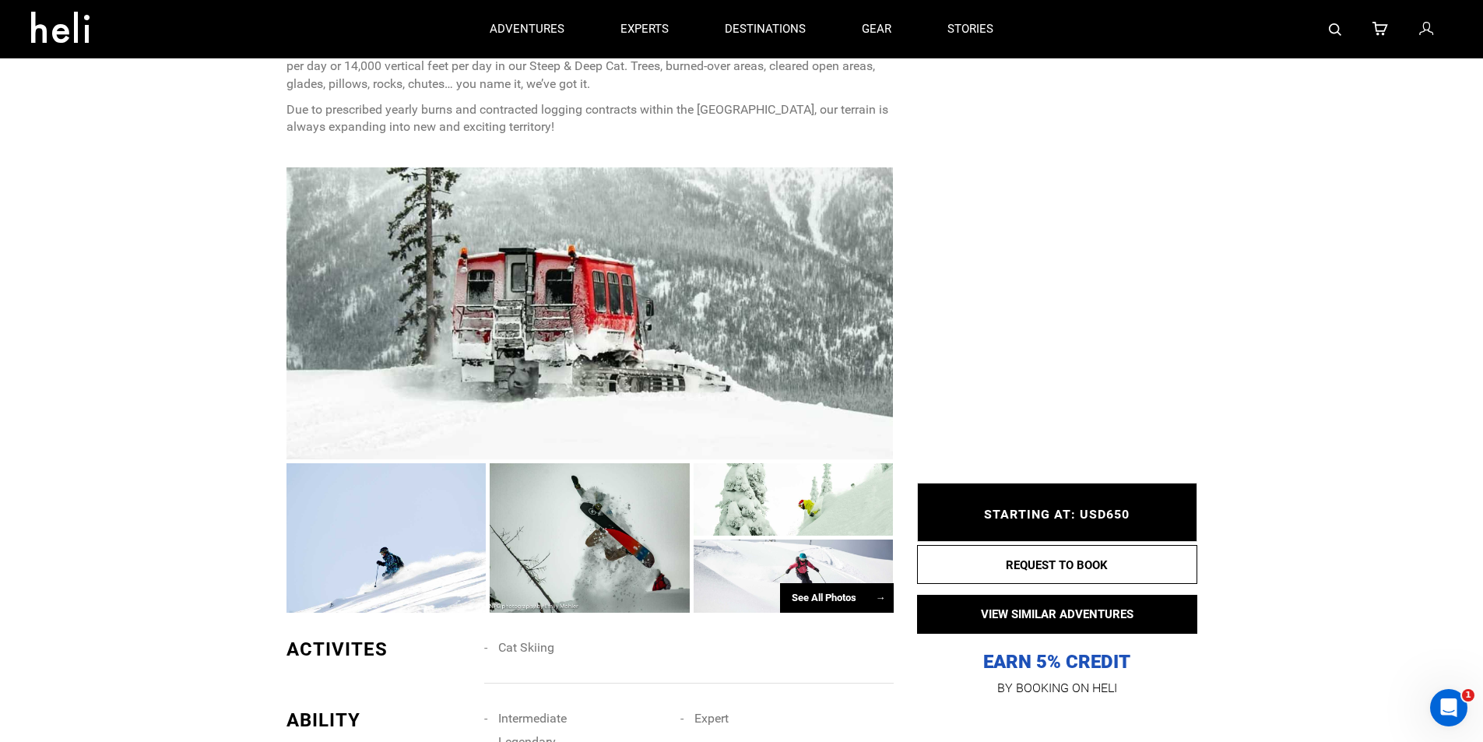
scroll to position [751, 0]
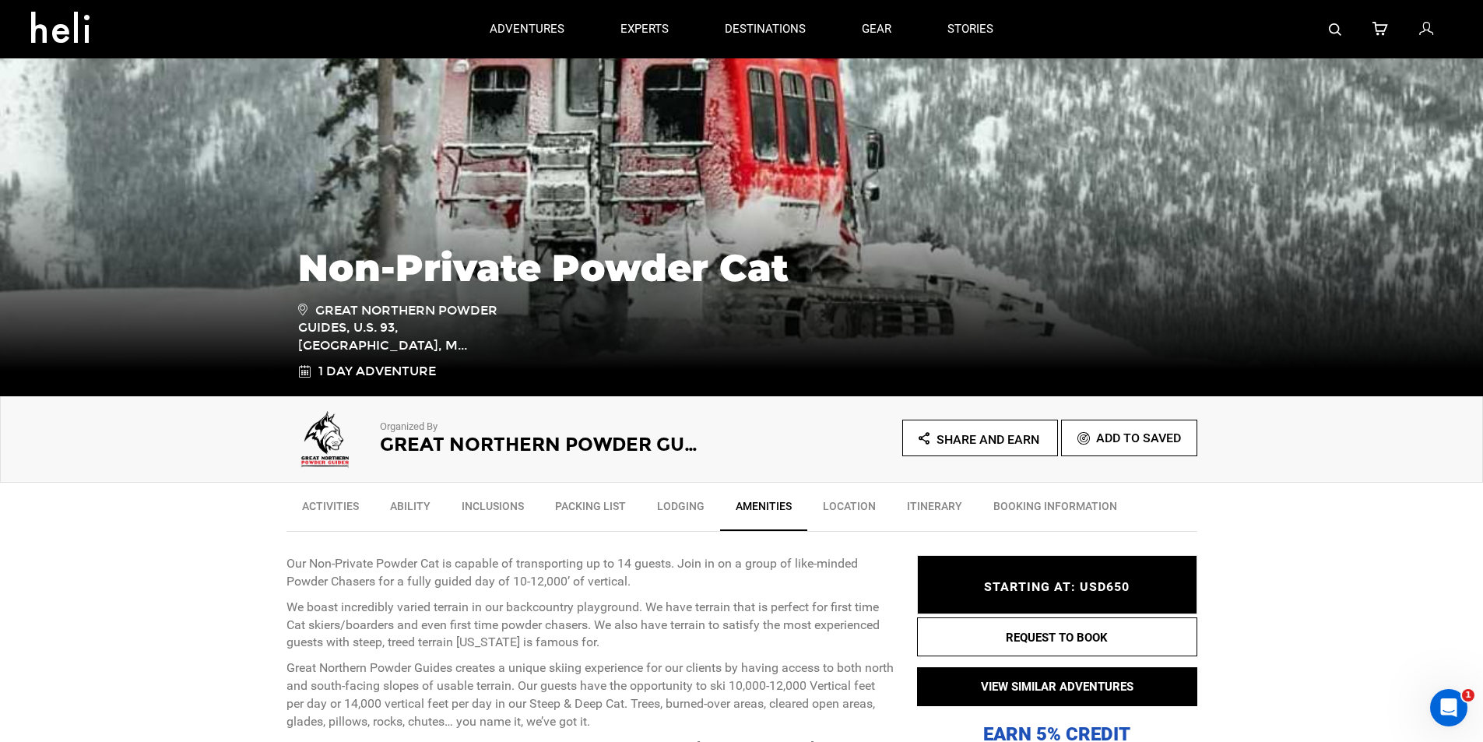
click at [349, 512] on link "Activities" at bounding box center [331, 510] width 88 height 39
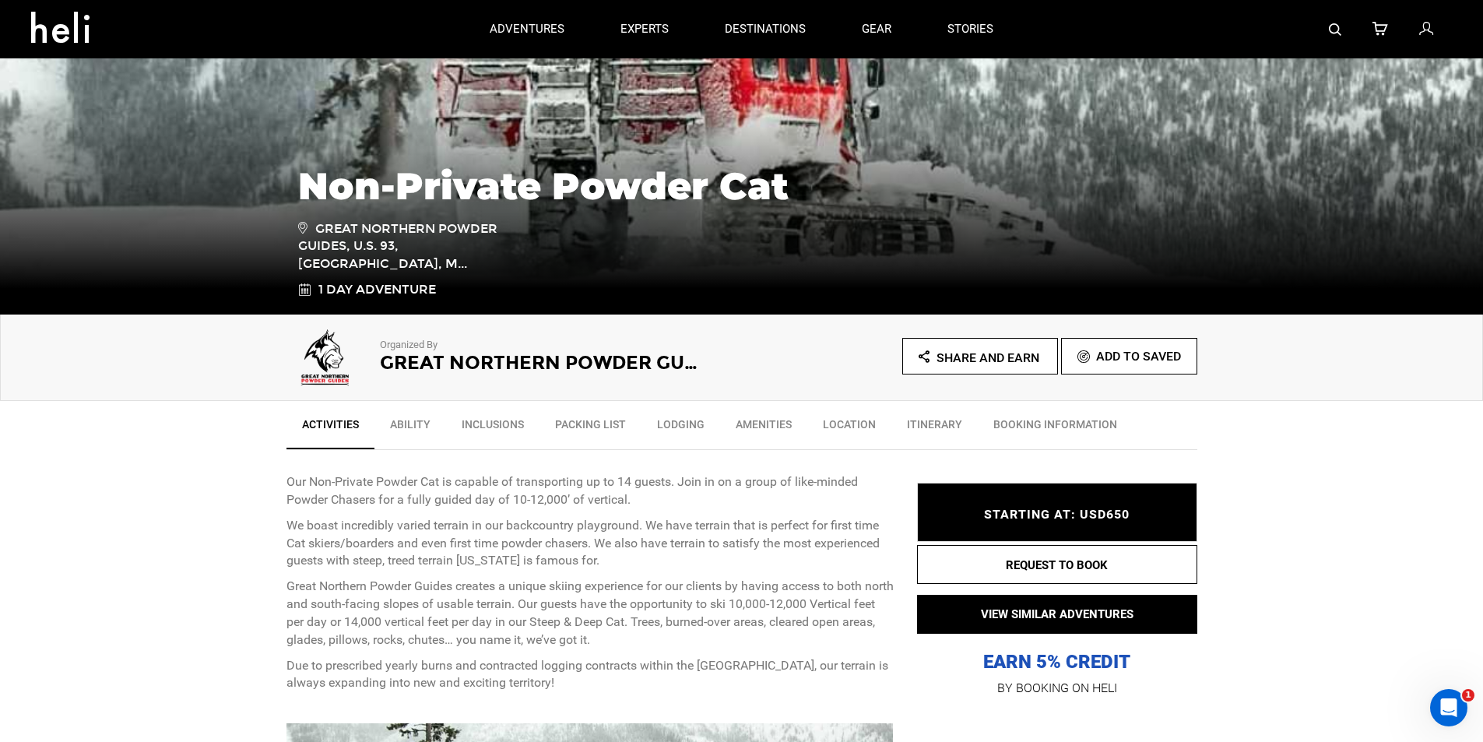
scroll to position [148, 0]
